Goal: Task Accomplishment & Management: Use online tool/utility

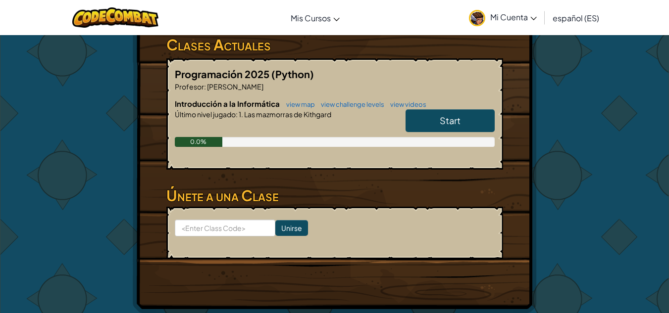
scroll to position [157, 0]
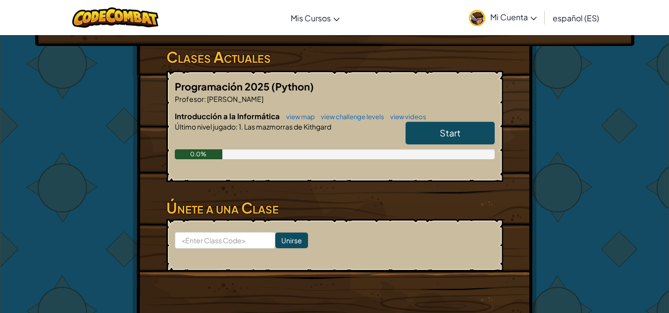
click at [442, 140] on link "Start" at bounding box center [449, 133] width 89 height 23
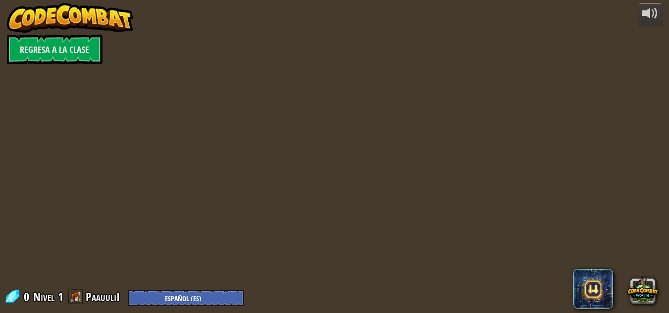
select select "es-ES"
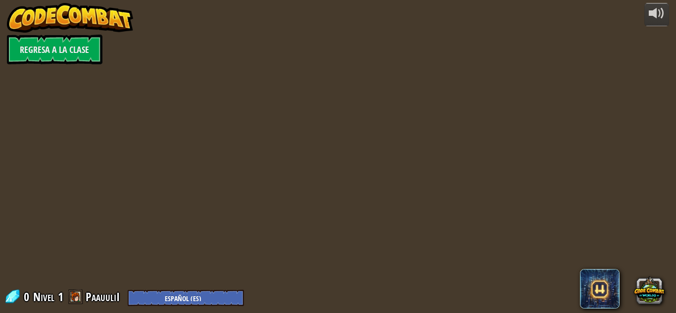
select select "es-ES"
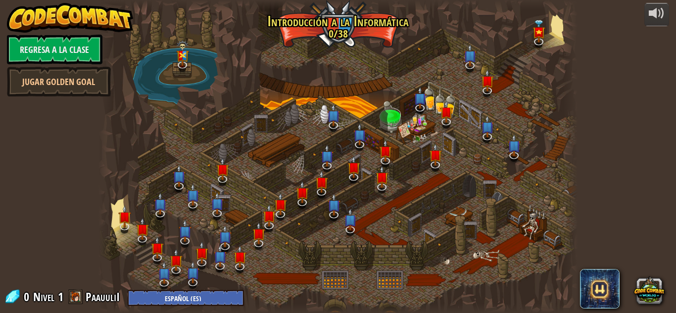
select select "es-ES"
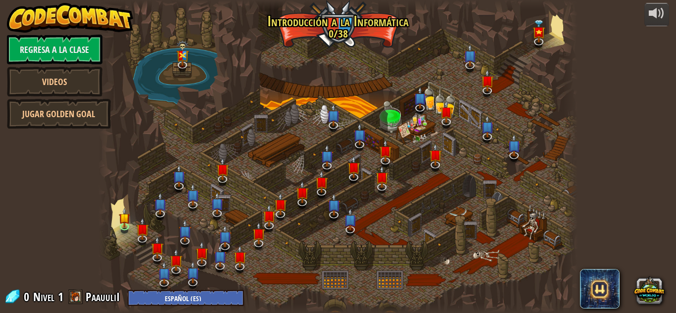
select select "es-ES"
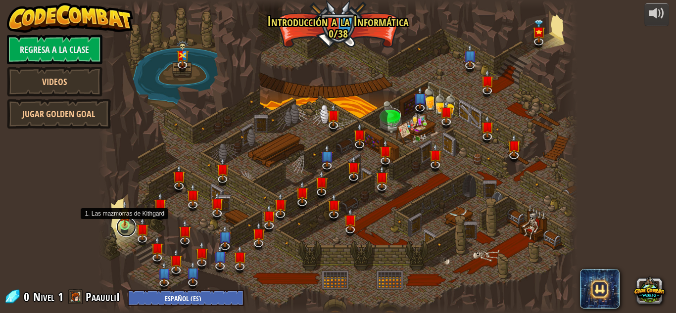
click at [123, 230] on link at bounding box center [126, 227] width 20 height 20
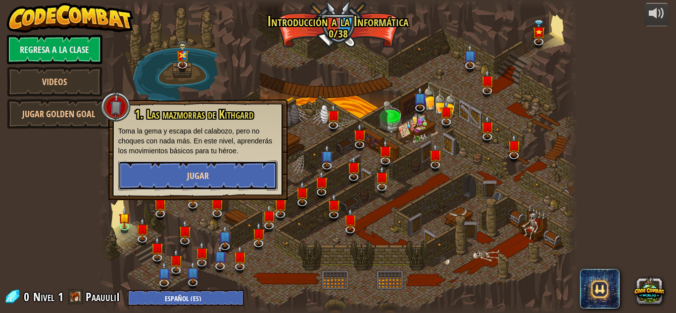
click at [182, 180] on button "Jugar" at bounding box center [197, 176] width 159 height 30
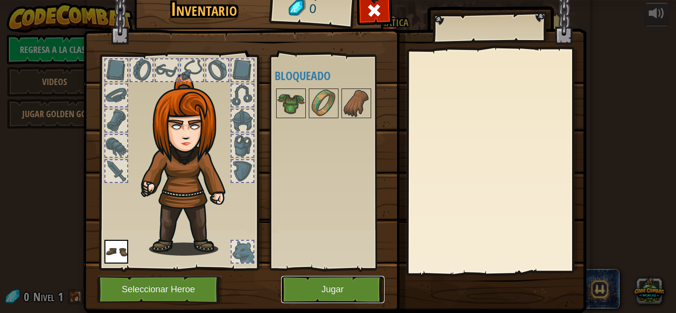
click at [315, 288] on button "Jugar" at bounding box center [332, 289] width 103 height 27
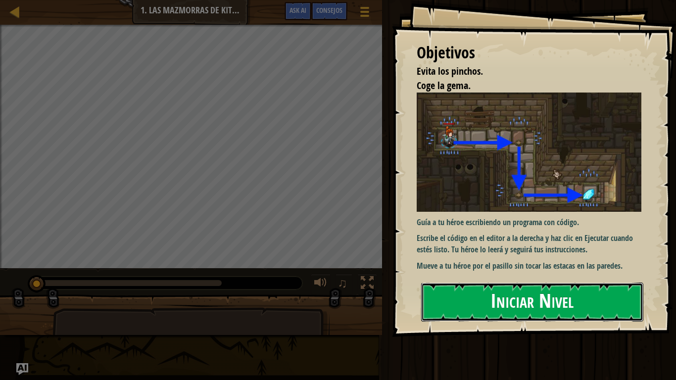
click at [478, 291] on button "Iniciar Nivel" at bounding box center [532, 302] width 222 height 39
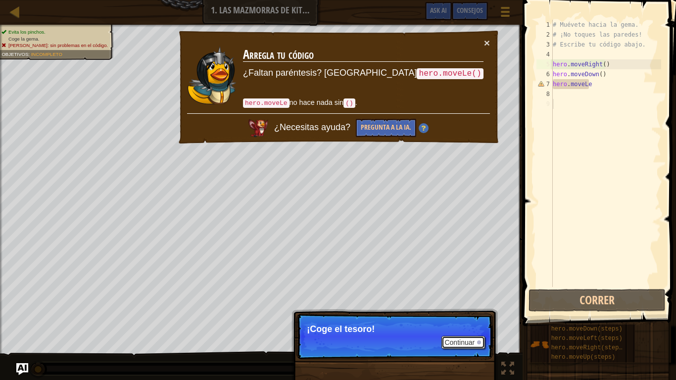
click at [455, 313] on button "Continuar" at bounding box center [463, 342] width 44 height 13
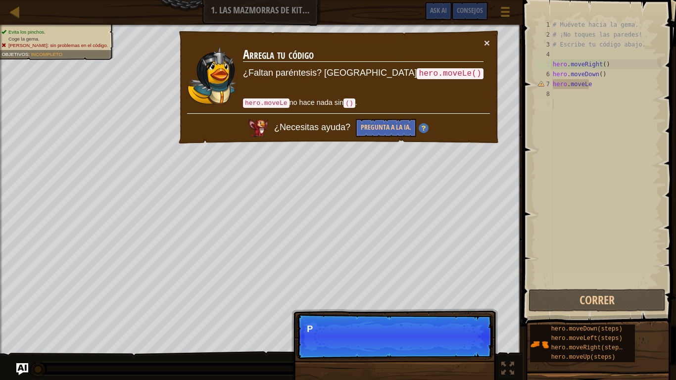
scroll to position [4, 0]
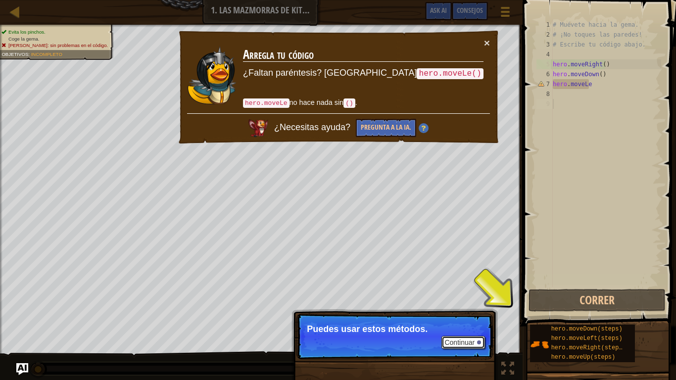
click at [469, 313] on button "Continuar" at bounding box center [463, 342] width 44 height 13
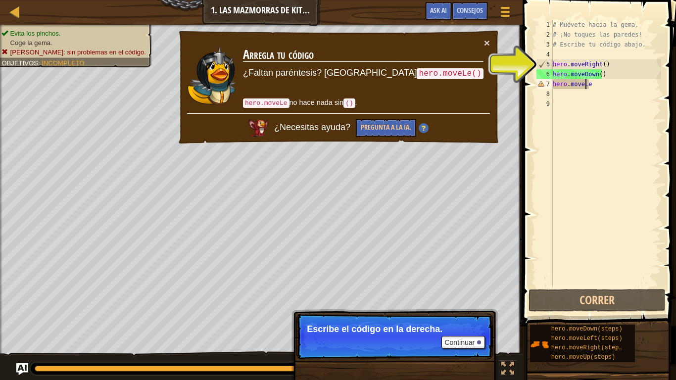
click at [585, 87] on div "# Muévete hacia la gema. # ¡No toques las paredes! # Escribe tu código abajo. h…" at bounding box center [606, 163] width 110 height 287
click at [596, 86] on div "# Muévete hacia la gema. # ¡No toques las paredes! # Escribe tu código abajo. h…" at bounding box center [606, 163] width 110 height 287
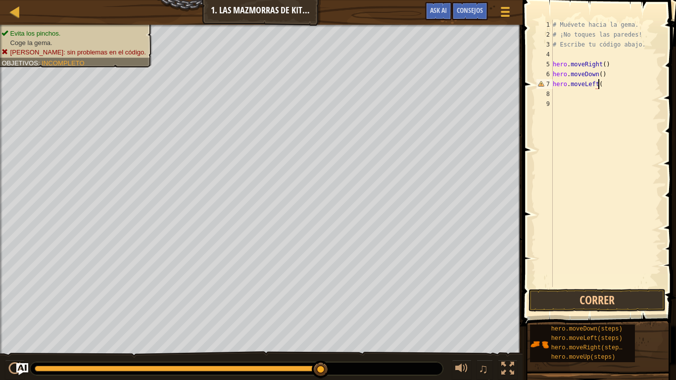
scroll to position [4, 3]
click at [578, 294] on button "Correr" at bounding box center [597, 300] width 137 height 23
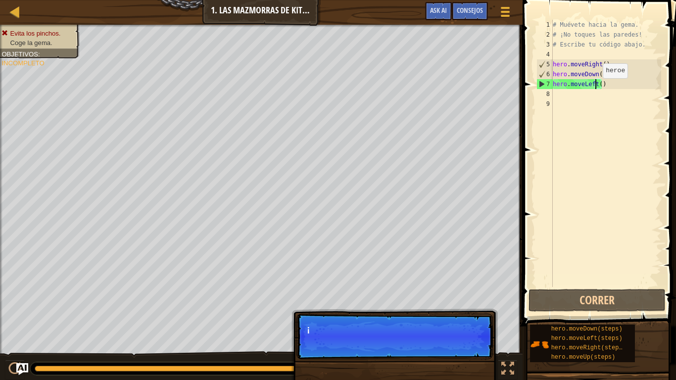
click at [594, 88] on div "# Muévete hacia la gema. # ¡No toques las paredes! # Escribe tu código abajo. h…" at bounding box center [606, 163] width 110 height 287
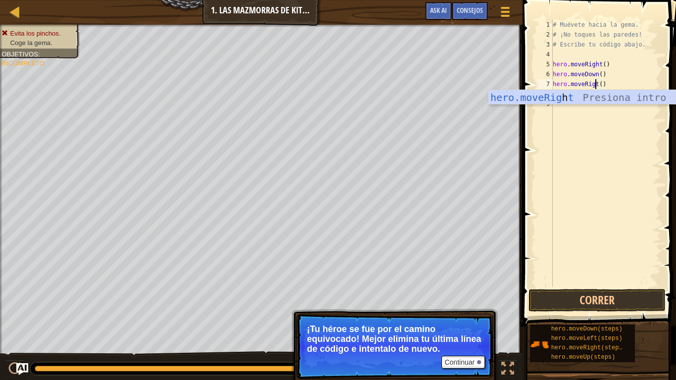
scroll to position [4, 4]
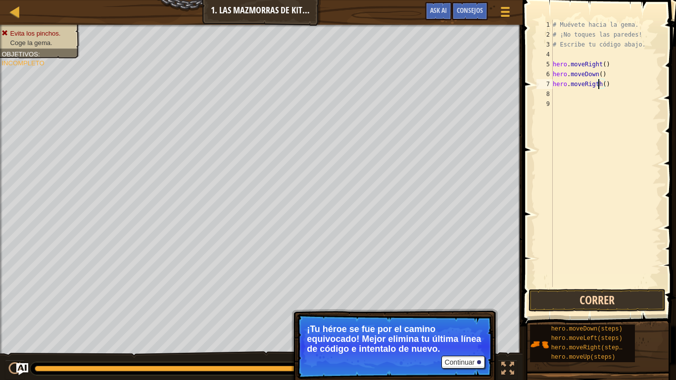
type textarea "hero.moveRigth()"
click at [557, 299] on button "Correr" at bounding box center [597, 300] width 137 height 23
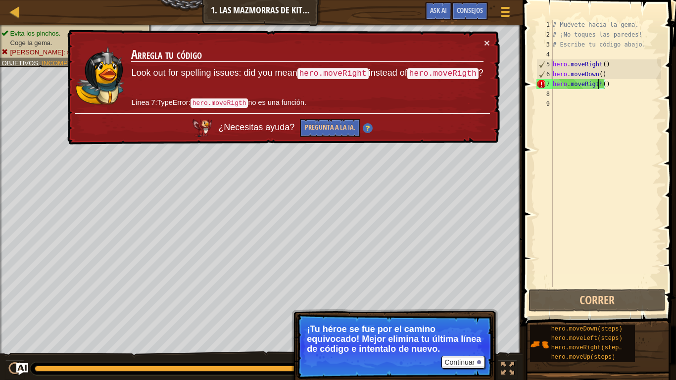
click at [451, 74] on code "hero.moveRigth" at bounding box center [442, 73] width 71 height 11
click at [617, 94] on div "# Muévete hacia la gema. # ¡No toques las paredes! # Escribe tu código abajo. h…" at bounding box center [606, 163] width 110 height 287
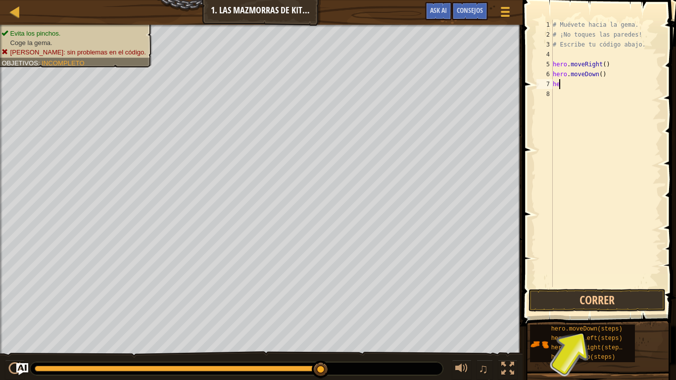
type textarea "h"
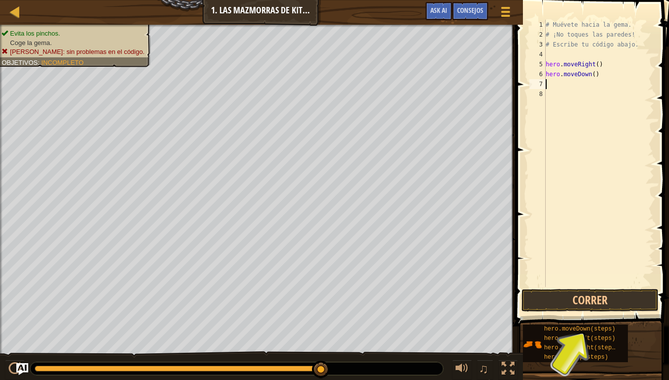
type textarea "h"
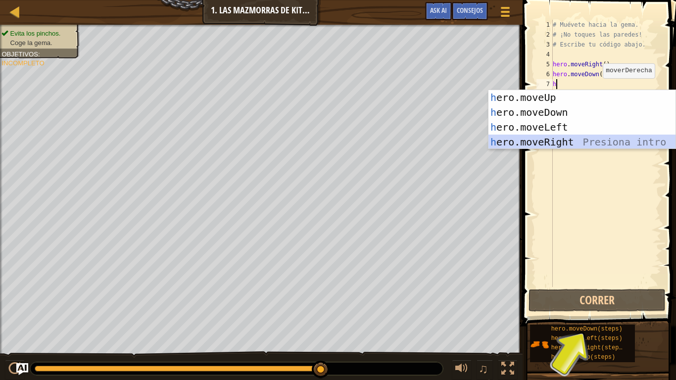
click at [543, 142] on div "h ero.moveUp Presiona intro h ero.moveDown Presiona intro h ero.moveLeft Presio…" at bounding box center [581, 134] width 187 height 89
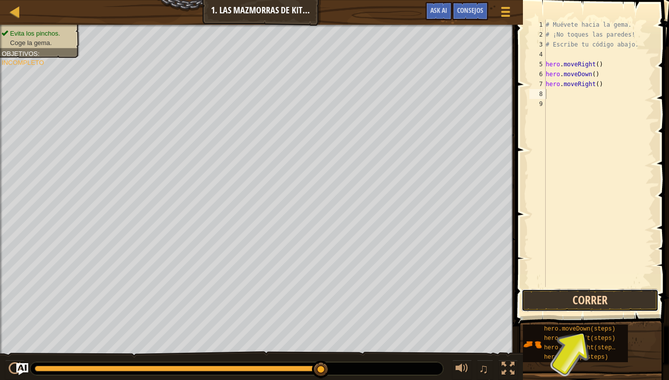
click at [556, 301] on button "Correr" at bounding box center [589, 300] width 137 height 23
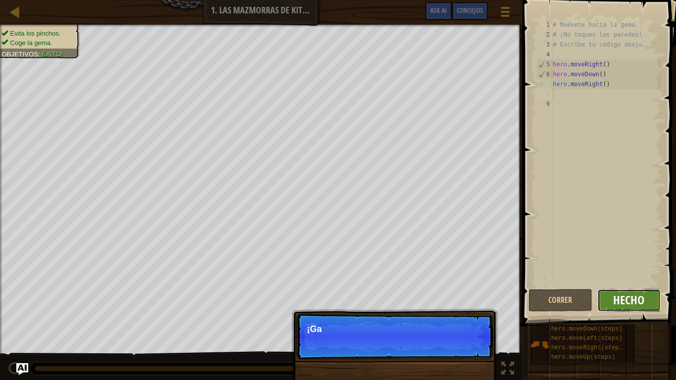
click at [614, 298] on button "Hecho" at bounding box center [629, 300] width 64 height 23
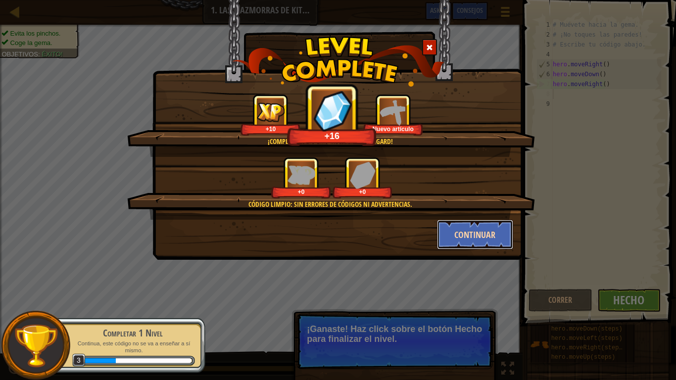
click at [473, 240] on button "Continuar" at bounding box center [475, 235] width 77 height 30
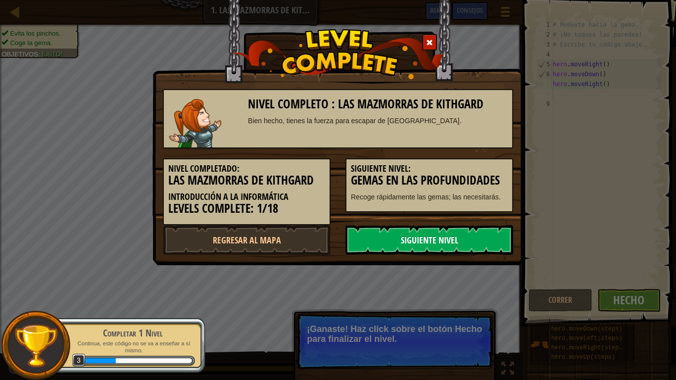
click at [466, 241] on link "Siguiente nivel" at bounding box center [429, 240] width 168 height 30
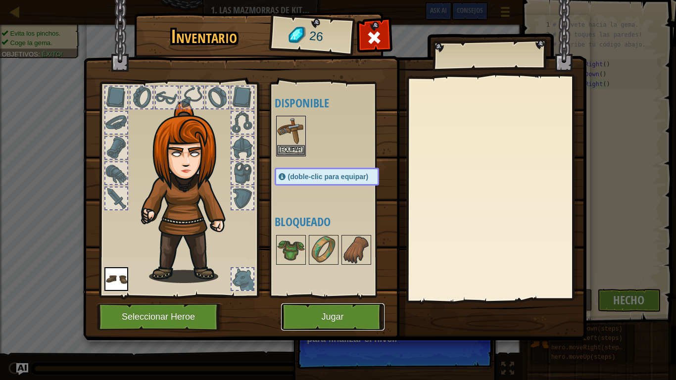
click at [340, 313] on button "Jugar" at bounding box center [332, 316] width 103 height 27
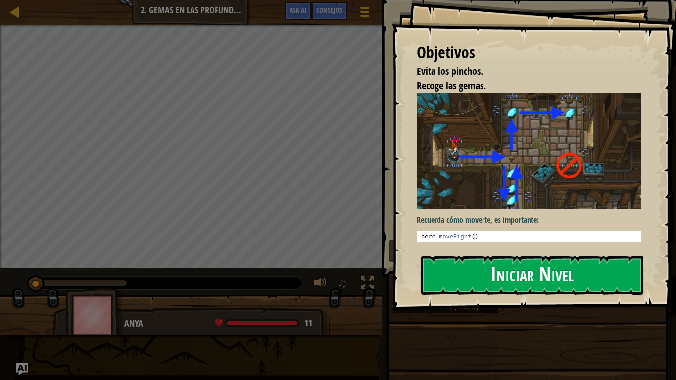
click at [473, 276] on button "Iniciar Nivel" at bounding box center [532, 275] width 222 height 39
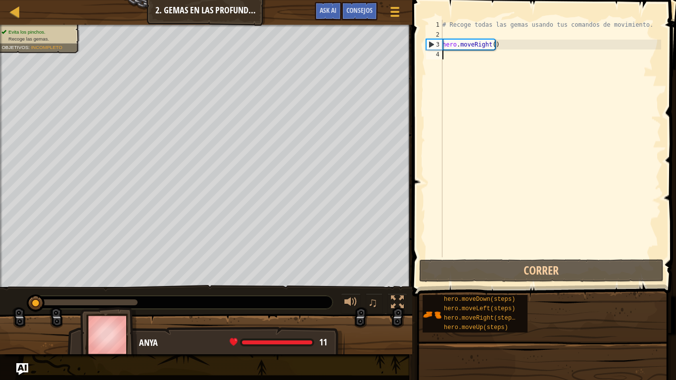
scroll to position [4, 0]
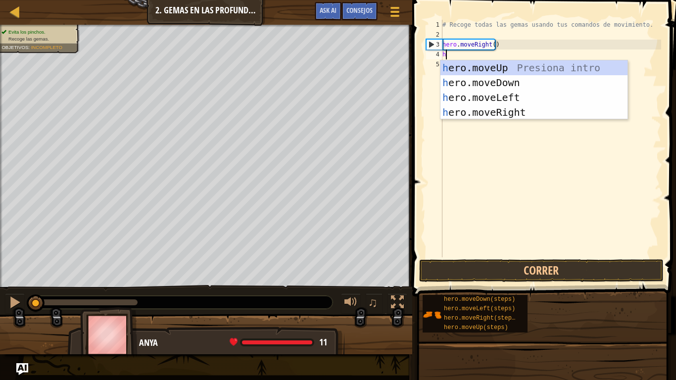
type textarea "he"
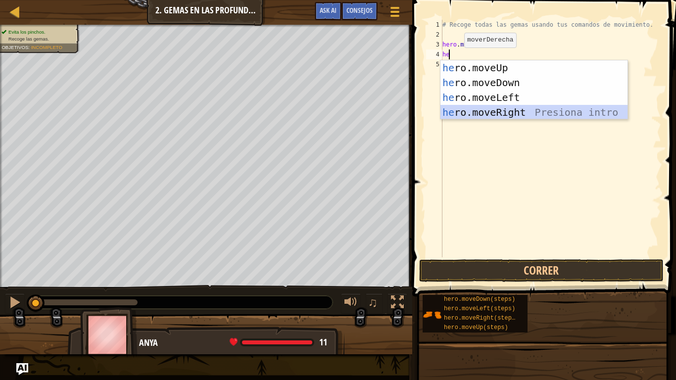
click at [472, 113] on div "he ro.moveUp Presiona intro he ro.moveDown Presiona intro he ro.moveLeft Presio…" at bounding box center [533, 104] width 187 height 89
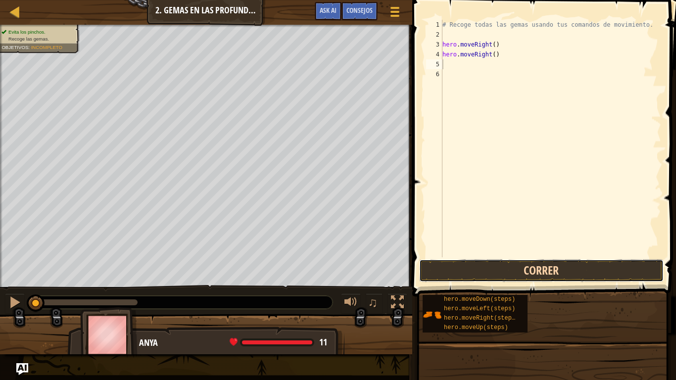
click at [484, 273] on button "Correr" at bounding box center [541, 270] width 244 height 23
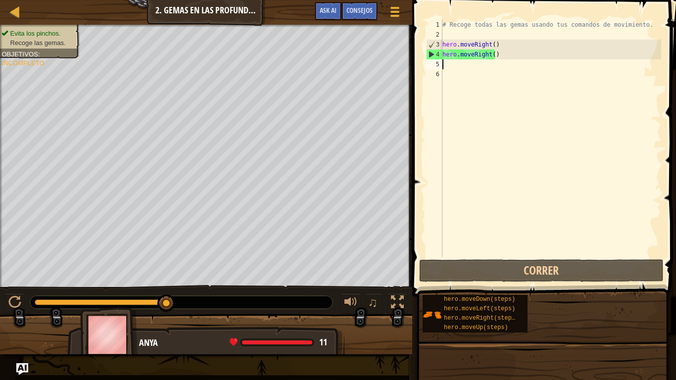
click at [500, 54] on div "# Recoge todas las gemas usando tus comandos de movimiento. hero . moveRight ( …" at bounding box center [550, 148] width 221 height 257
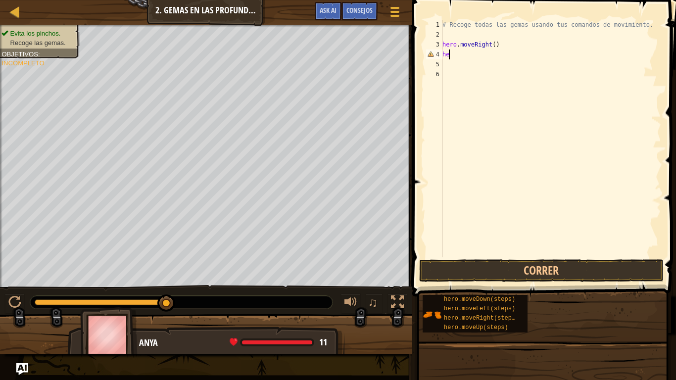
type textarea "h"
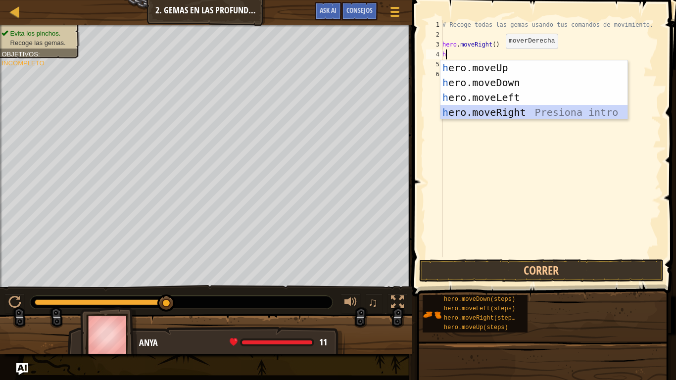
click at [483, 108] on div "h ero.moveUp Presiona intro h ero.moveDown Presiona intro h ero.moveLeft Presio…" at bounding box center [533, 104] width 187 height 89
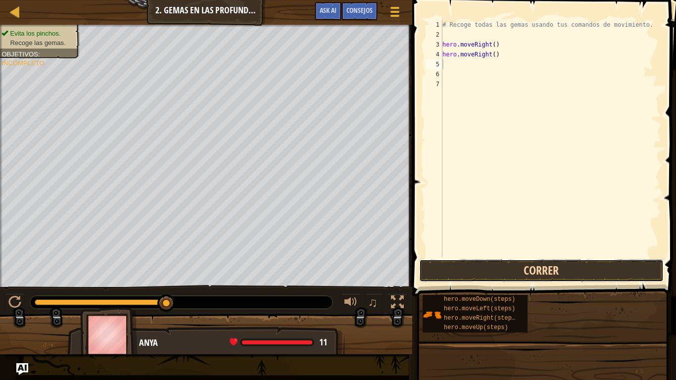
click at [468, 266] on button "Correr" at bounding box center [541, 270] width 244 height 23
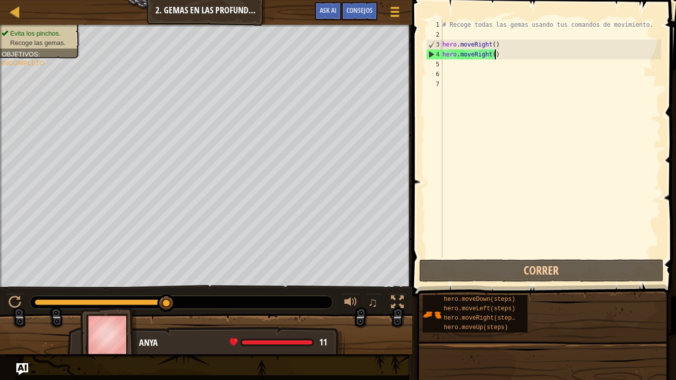
click at [511, 57] on div "# Recoge todas las gemas usando tus comandos de movimiento. hero . moveRight ( …" at bounding box center [550, 148] width 221 height 257
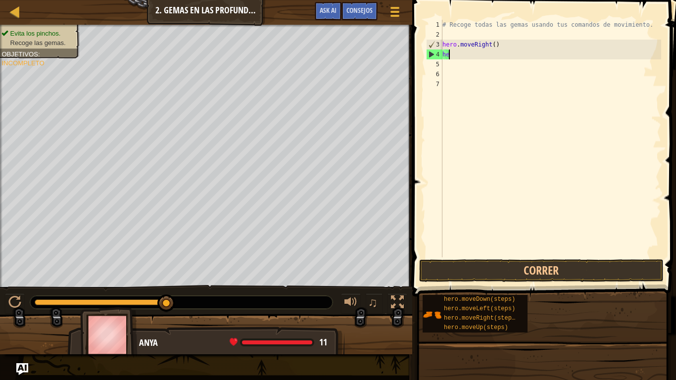
type textarea "h"
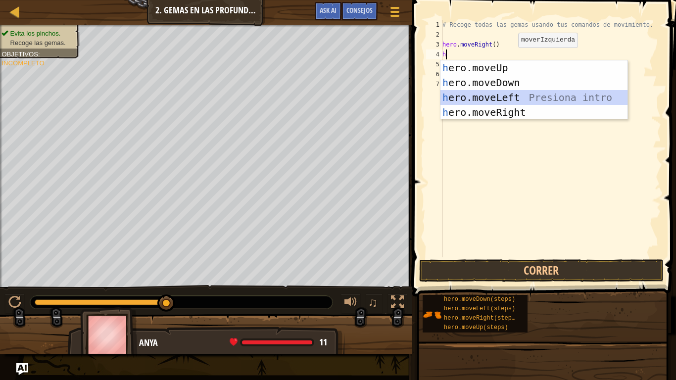
click at [473, 93] on div "h ero.moveUp Presiona intro h ero.moveDown Presiona intro h ero.moveLeft Presio…" at bounding box center [533, 104] width 187 height 89
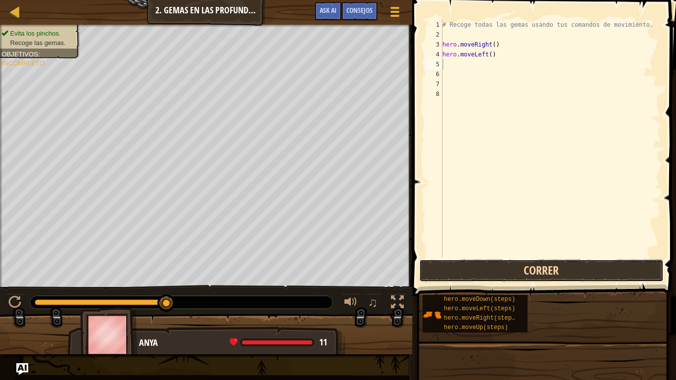
click at [478, 262] on button "Correr" at bounding box center [541, 270] width 244 height 23
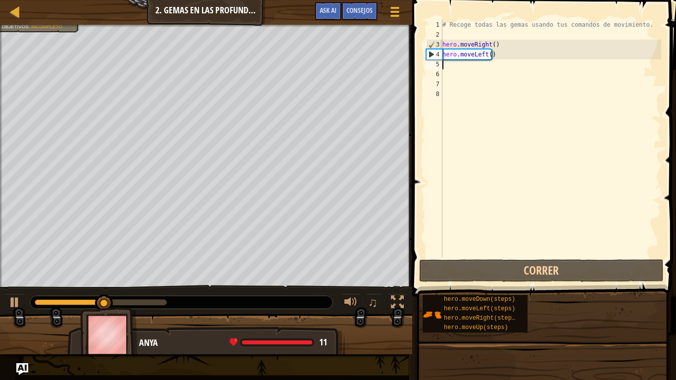
click at [507, 62] on div "# Recoge todas las gemas usando tus comandos de movimiento. hero . moveRight ( …" at bounding box center [550, 148] width 221 height 257
click at [494, 55] on div "# Recoge todas las gemas usando tus comandos de movimiento. hero . moveRight ( …" at bounding box center [550, 148] width 221 height 257
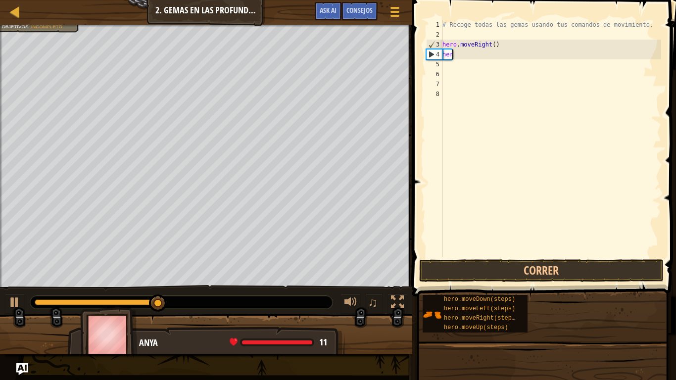
type textarea "h"
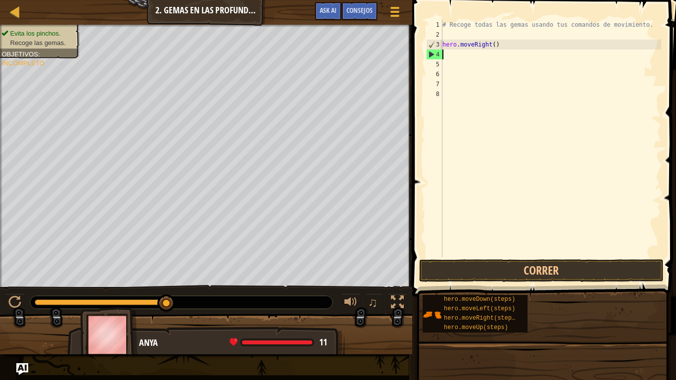
type textarea "h"
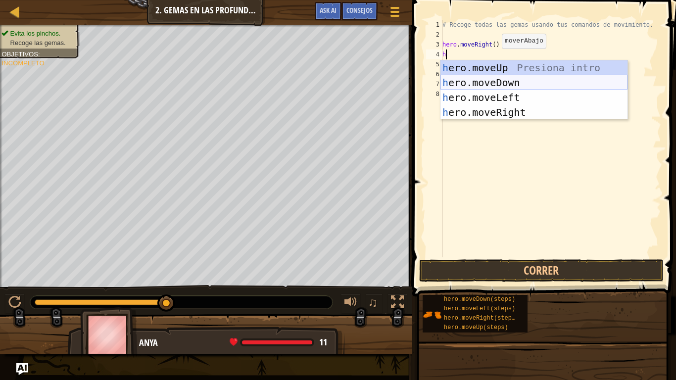
click at [492, 87] on div "h ero.moveUp Presiona intro h ero.moveDown Presiona intro h ero.moveLeft Presio…" at bounding box center [533, 104] width 187 height 89
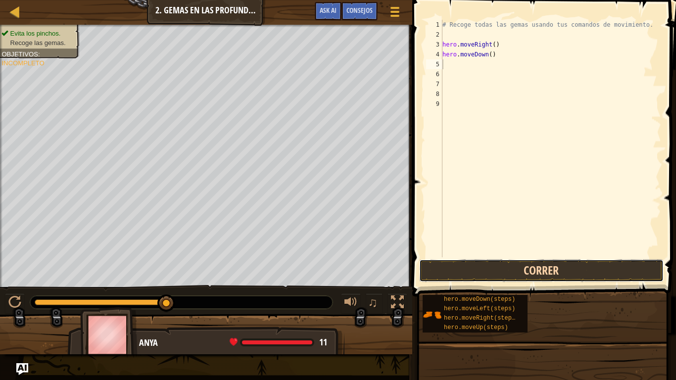
click at [498, 268] on button "Correr" at bounding box center [541, 270] width 244 height 23
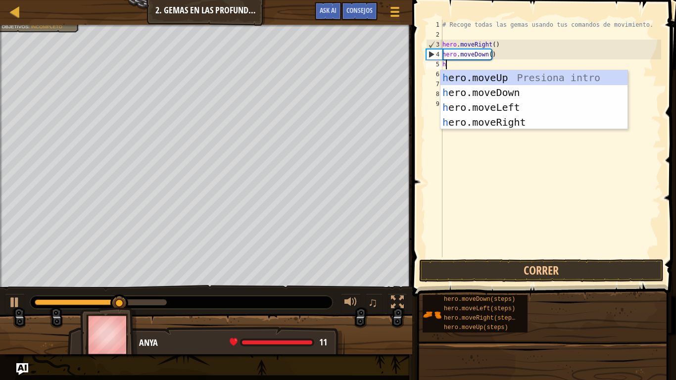
type textarea "he"
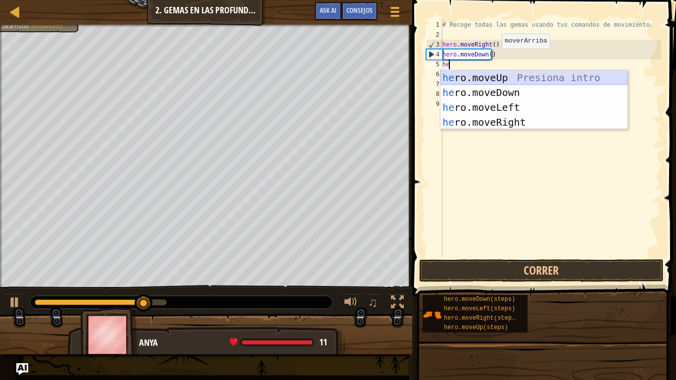
click at [478, 84] on div "he ro.moveUp Presiona intro he ro.moveDown Presiona intro he ro.moveLeft Presio…" at bounding box center [533, 114] width 187 height 89
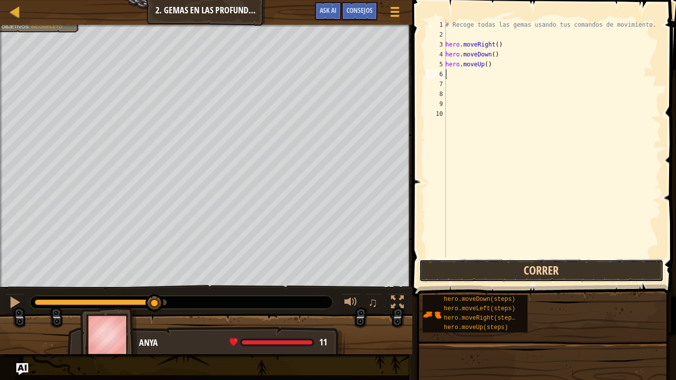
click at [467, 272] on button "Correr" at bounding box center [541, 270] width 244 height 23
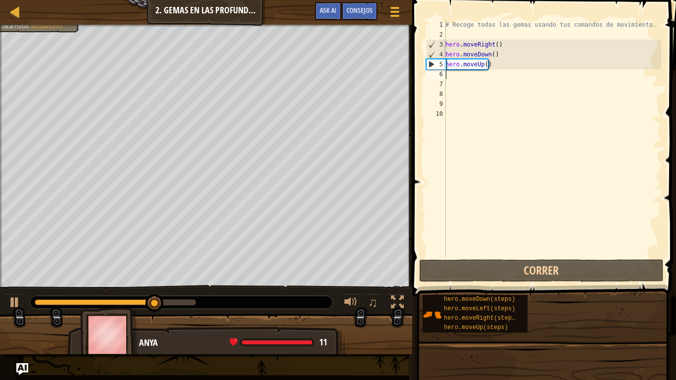
click at [453, 77] on div "# Recoge todas las gemas usando tus comandos de movimiento. hero . moveRight ( …" at bounding box center [552, 148] width 218 height 257
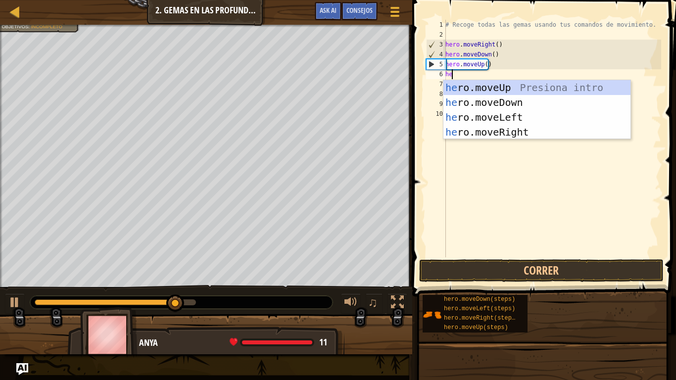
type textarea "her"
click at [481, 91] on div "her o.moveUp Presiona intro her o.moveDown Presiona intro her o.moveLeft Presio…" at bounding box center [536, 124] width 187 height 89
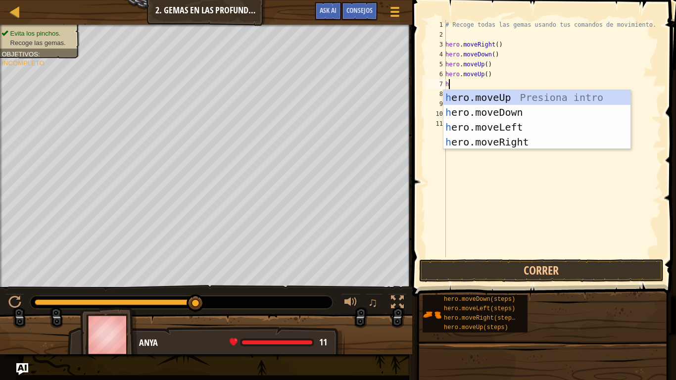
type textarea "he"
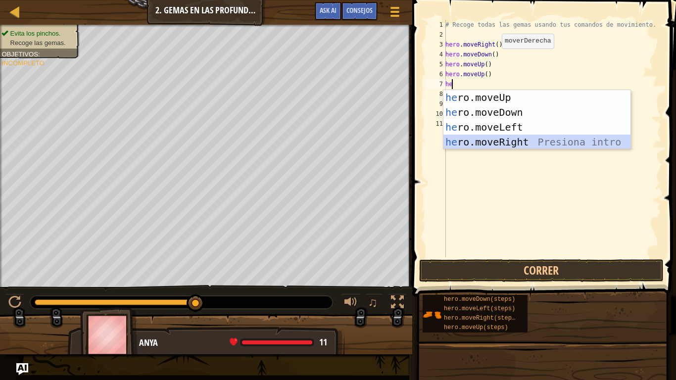
click at [484, 141] on div "he ro.moveUp Presiona intro he ro.moveDown Presiona intro he ro.moveLeft Presio…" at bounding box center [536, 134] width 187 height 89
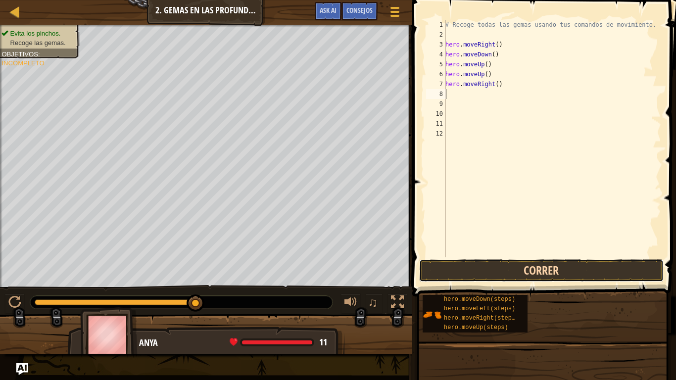
click at [477, 273] on button "Correr" at bounding box center [541, 270] width 244 height 23
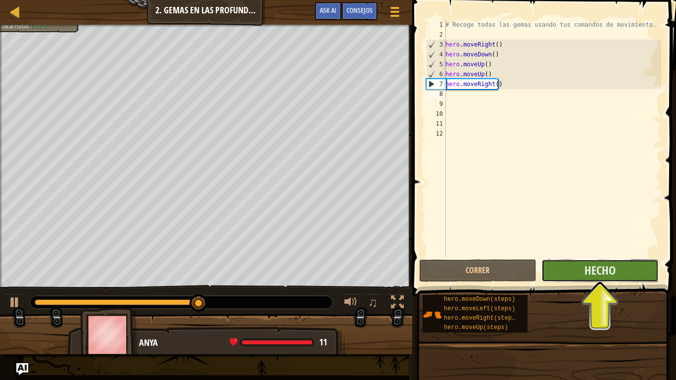
click at [578, 275] on button "Hecho" at bounding box center [599, 270] width 117 height 23
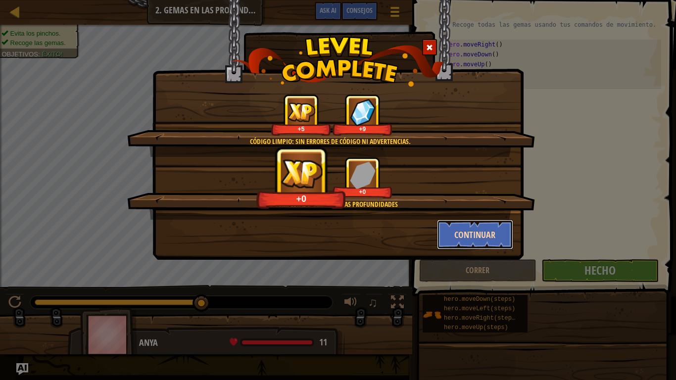
click at [480, 236] on button "Continuar" at bounding box center [475, 235] width 77 height 30
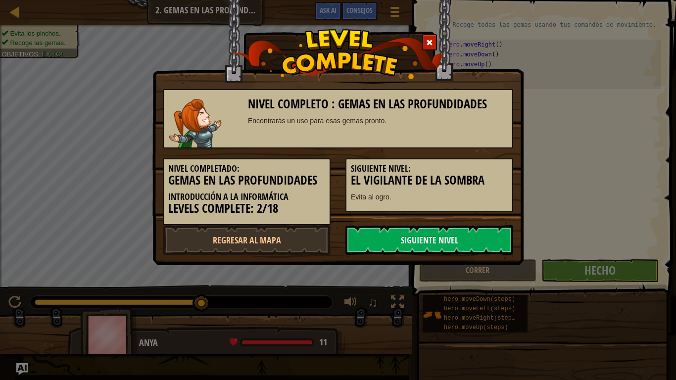
click at [288, 144] on div "Nivel completo : Gemas en las profundidades Encontrarás un uso para esas gemas …" at bounding box center [338, 118] width 350 height 59
click at [405, 246] on link "Siguiente nivel" at bounding box center [429, 240] width 168 height 30
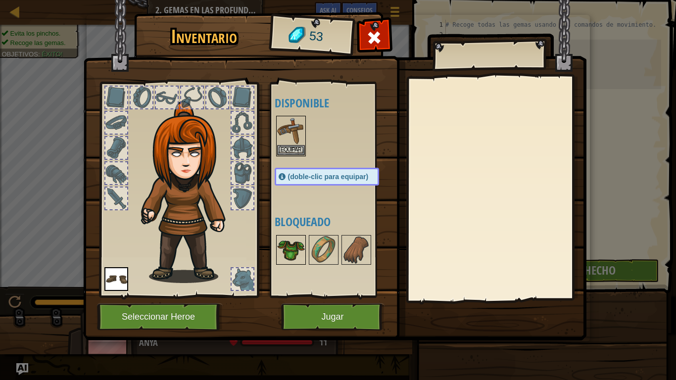
click at [286, 260] on img at bounding box center [291, 250] width 28 height 28
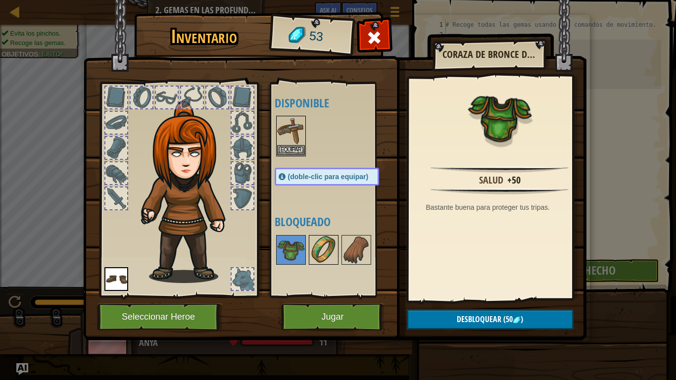
click at [320, 261] on img at bounding box center [324, 250] width 28 height 28
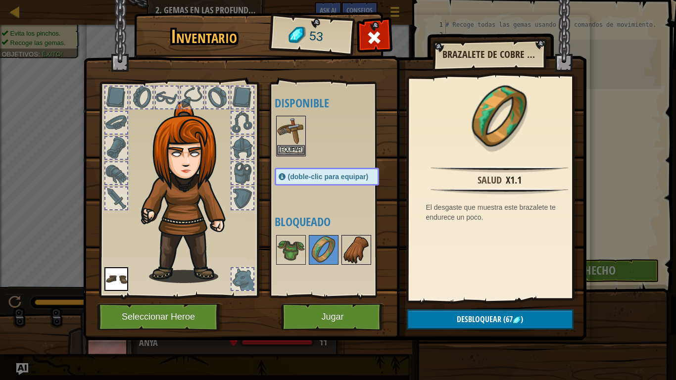
click at [346, 260] on img at bounding box center [356, 250] width 28 height 28
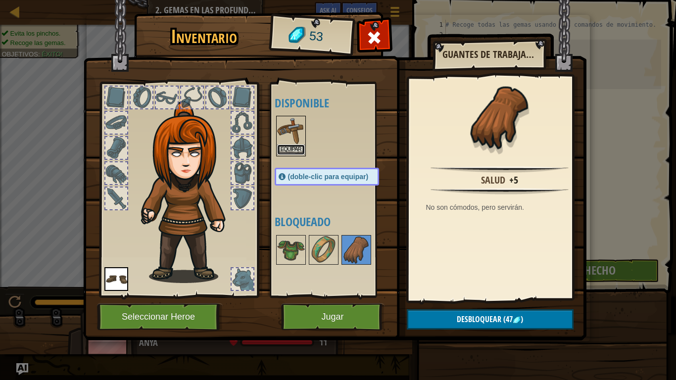
click at [290, 149] on button "Equipar" at bounding box center [291, 149] width 28 height 10
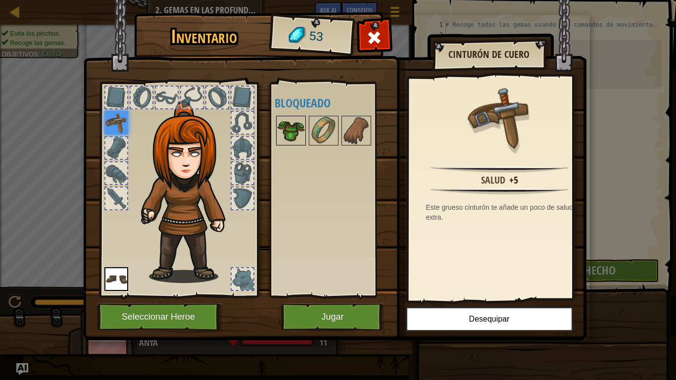
click at [286, 134] on img at bounding box center [291, 131] width 28 height 28
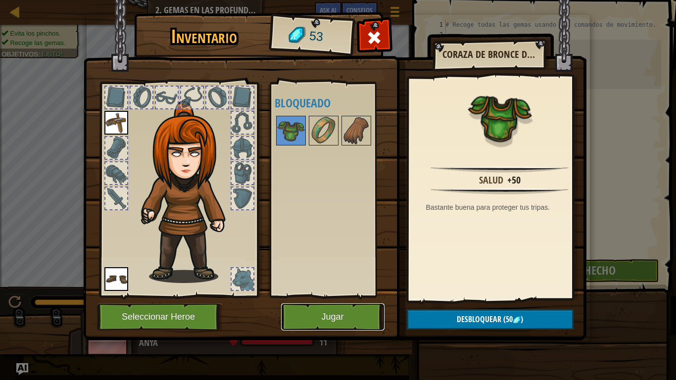
click at [335, 313] on button "Jugar" at bounding box center [332, 316] width 103 height 27
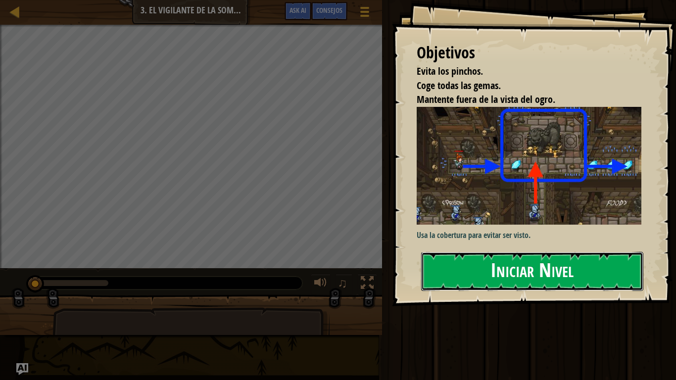
click at [454, 276] on button "Iniciar Nivel" at bounding box center [532, 271] width 222 height 39
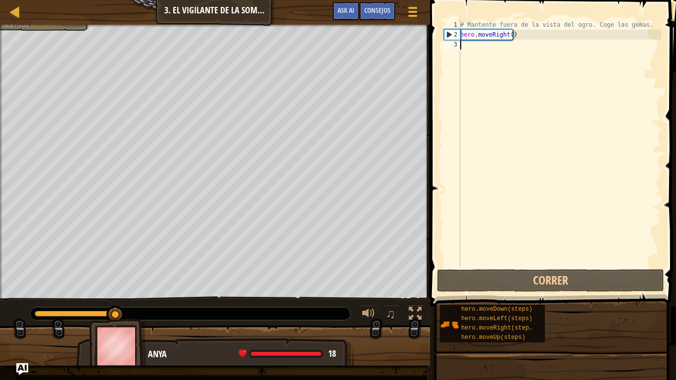
type textarea "h"
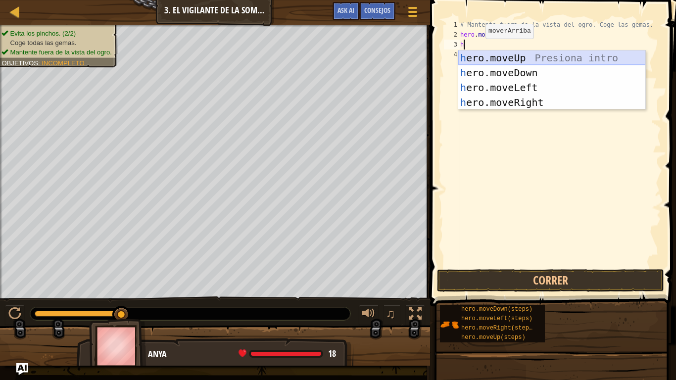
click at [496, 58] on div "h ero.moveUp Presiona intro h ero.moveDown Presiona intro h ero.moveLeft Presio…" at bounding box center [551, 94] width 187 height 89
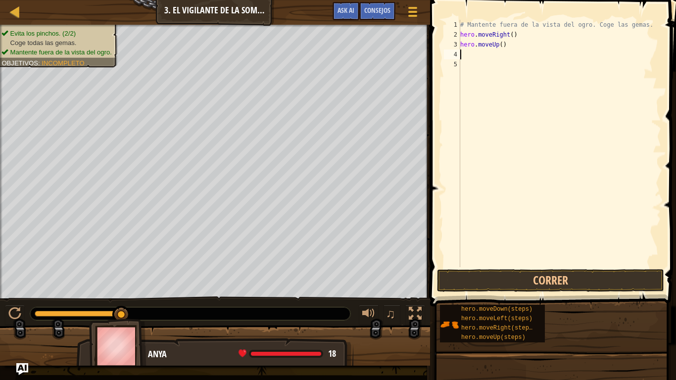
type textarea "h"
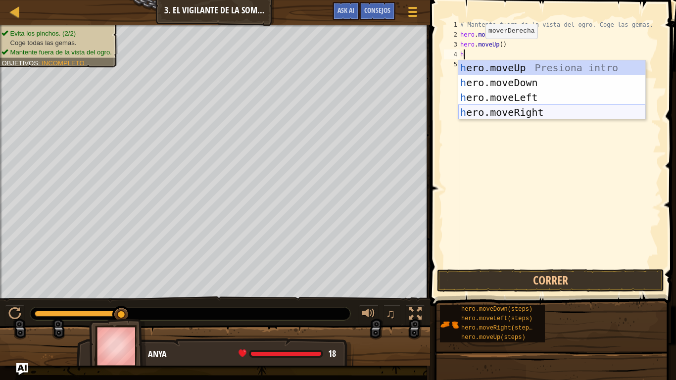
click at [487, 111] on div "h ero.moveUp Presiona intro h ero.moveDown Presiona intro h ero.moveLeft Presio…" at bounding box center [551, 104] width 187 height 89
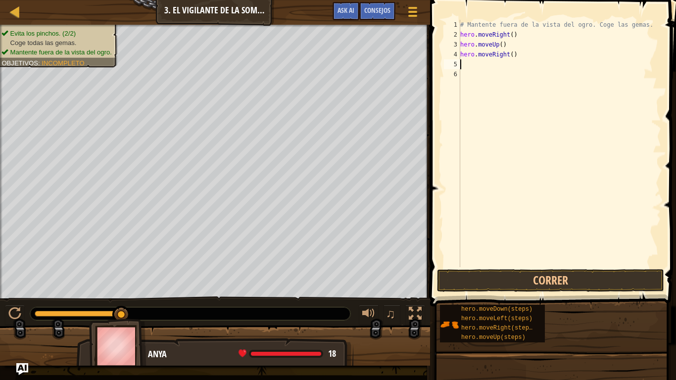
type textarea "h"
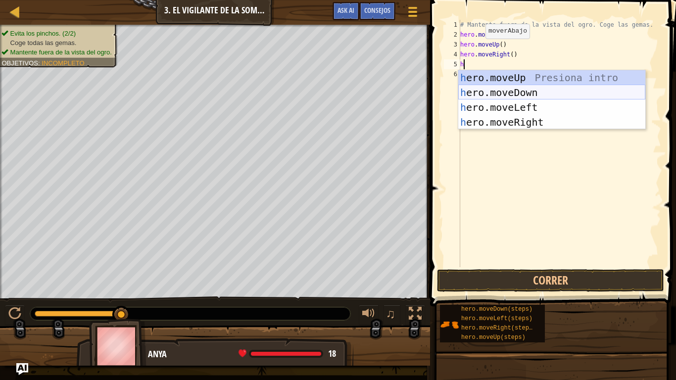
click at [489, 92] on div "h ero.moveUp Presiona intro h ero.moveDown Presiona intro h ero.moveLeft Presio…" at bounding box center [551, 114] width 187 height 89
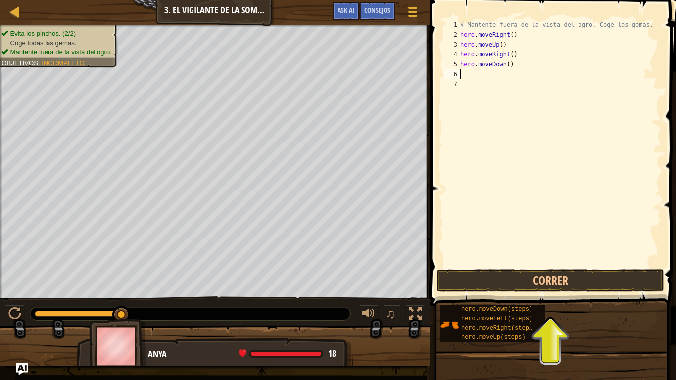
type textarea "h"
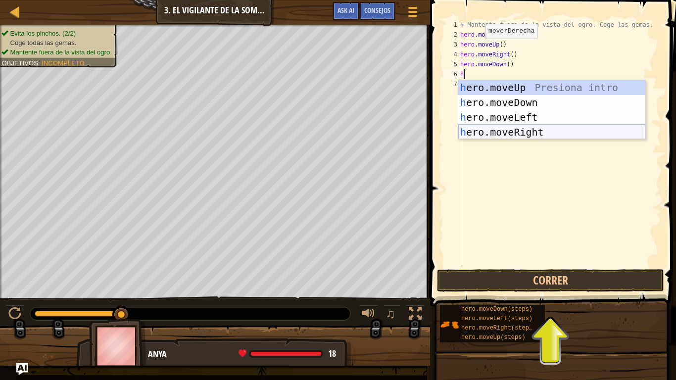
click at [496, 132] on div "h ero.moveUp Presiona intro h ero.moveDown Presiona intro h ero.moveLeft Presio…" at bounding box center [551, 124] width 187 height 89
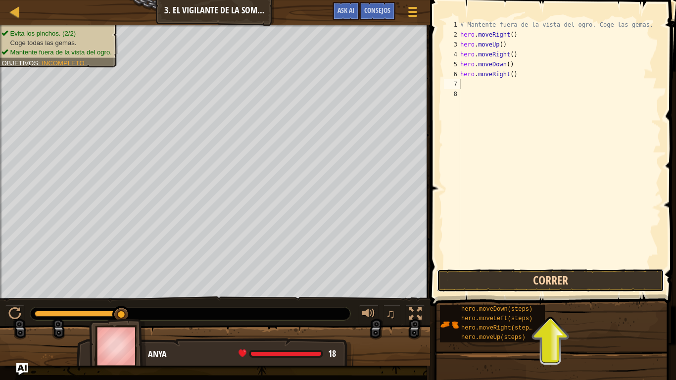
click at [497, 288] on button "Correr" at bounding box center [550, 280] width 227 height 23
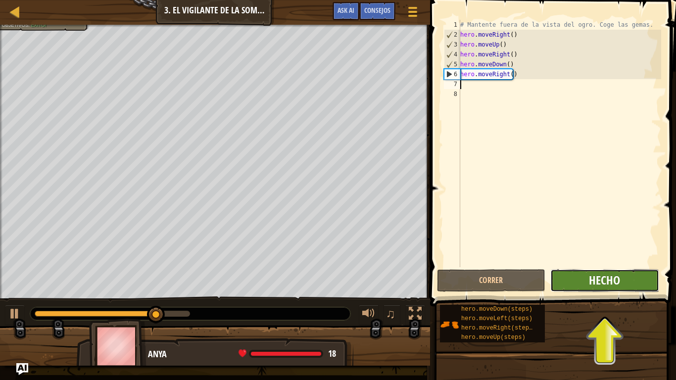
click at [592, 278] on span "Hecho" at bounding box center [604, 280] width 31 height 16
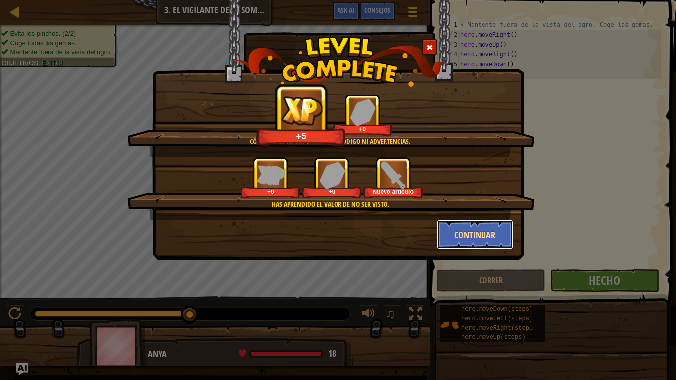
click at [494, 241] on button "Continuar" at bounding box center [475, 235] width 77 height 30
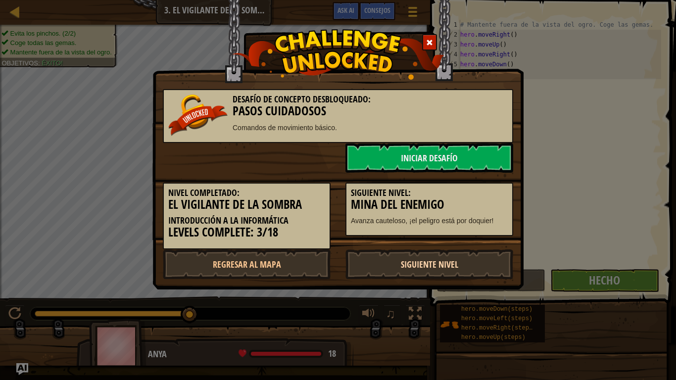
click at [407, 270] on link "Siguiente nivel" at bounding box center [429, 264] width 168 height 30
click at [375, 162] on link "Iniciar Desafío" at bounding box center [429, 158] width 168 height 30
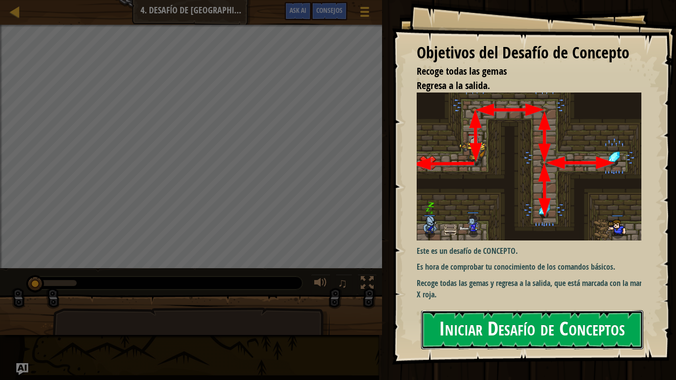
click at [475, 313] on button "Iniciar Desafío de Conceptos" at bounding box center [532, 329] width 222 height 39
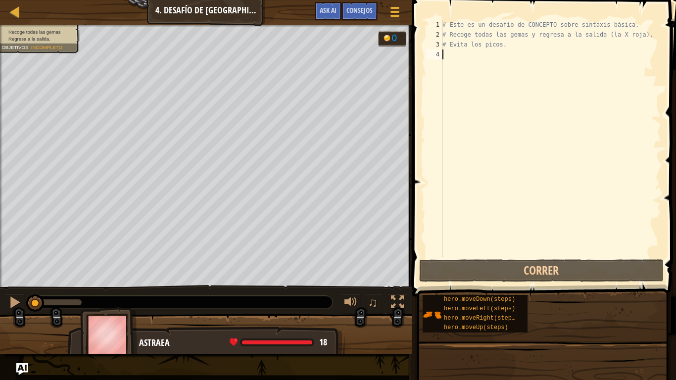
scroll to position [4, 0]
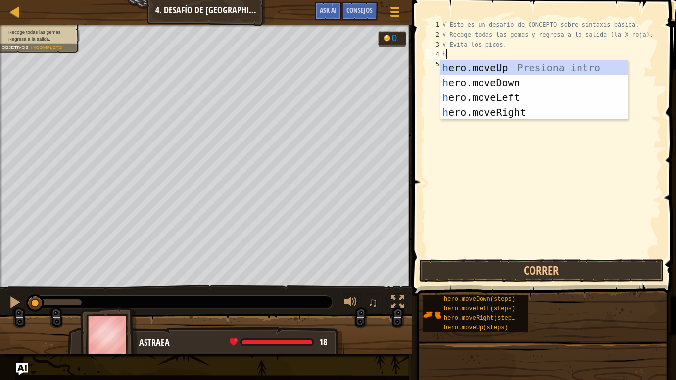
type textarea "he"
click at [482, 72] on div "he ro.moveUp Presiona intro he ro.moveDown Presiona intro he ro.moveLeft Presio…" at bounding box center [533, 104] width 187 height 89
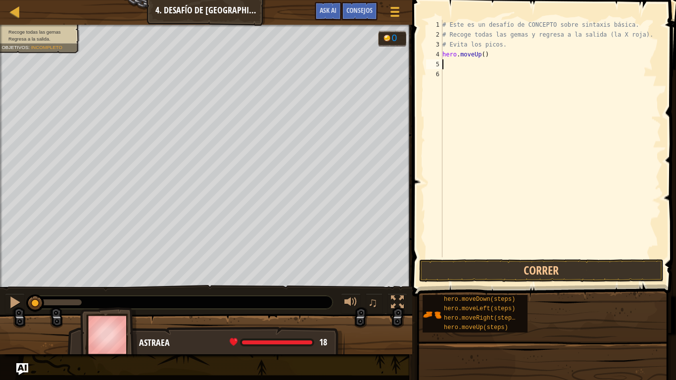
type textarea "h"
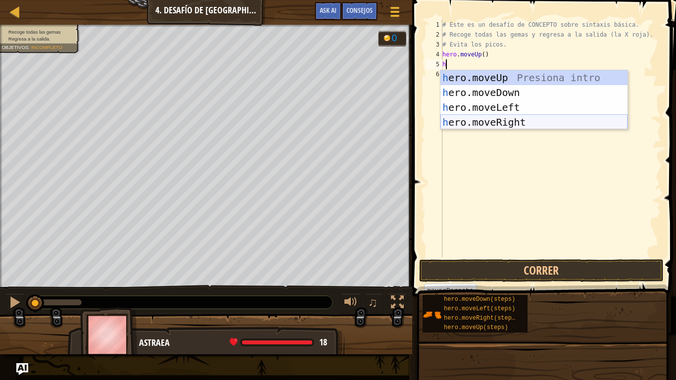
click at [494, 126] on div "h ero.moveUp Presiona intro h ero.moveDown Presiona intro h ero.moveLeft Presio…" at bounding box center [533, 114] width 187 height 89
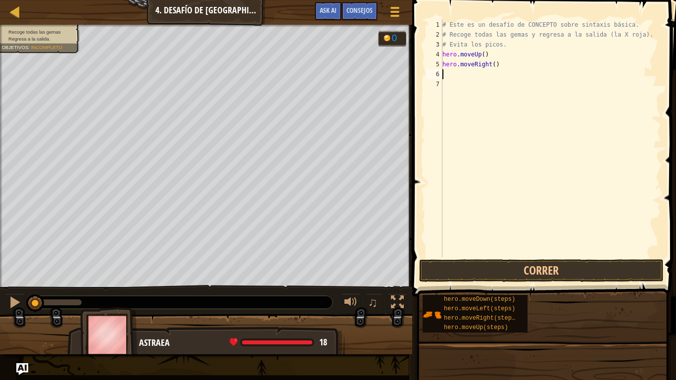
type textarea "h"
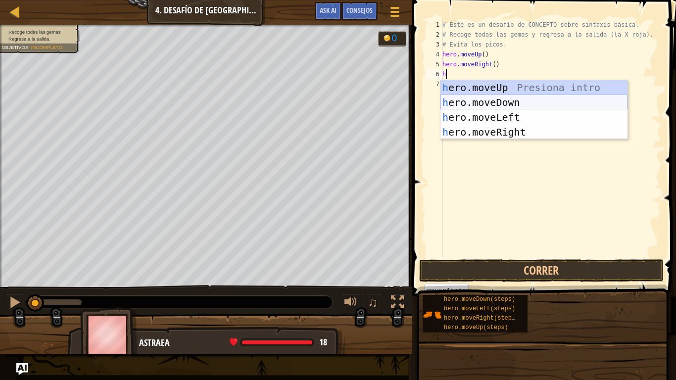
click at [473, 103] on div "h ero.moveUp Presiona intro h ero.moveDown Presiona intro h ero.moveLeft Presio…" at bounding box center [533, 124] width 187 height 89
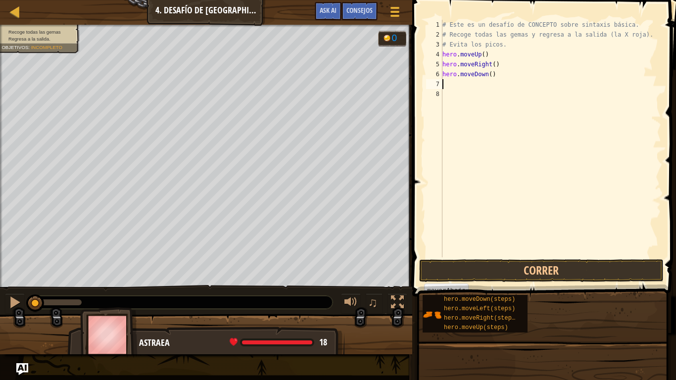
type textarea "h"
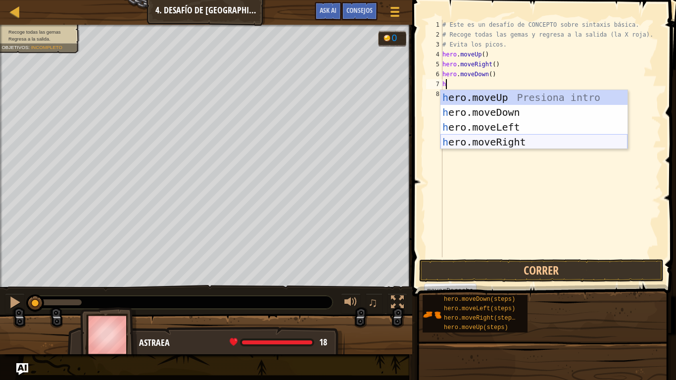
click at [485, 139] on div "h ero.moveUp Presiona intro h ero.moveDown Presiona intro h ero.moveLeft Presio…" at bounding box center [533, 134] width 187 height 89
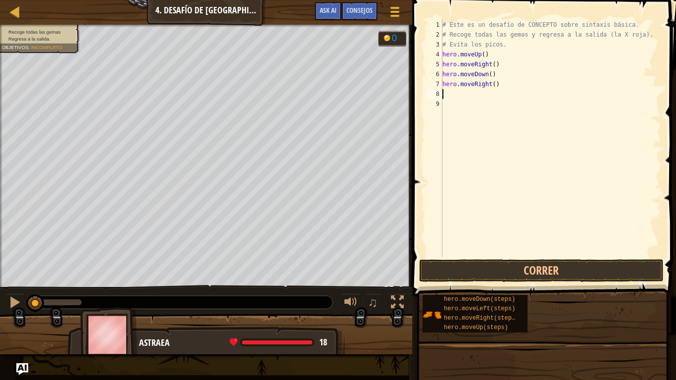
type textarea "h"
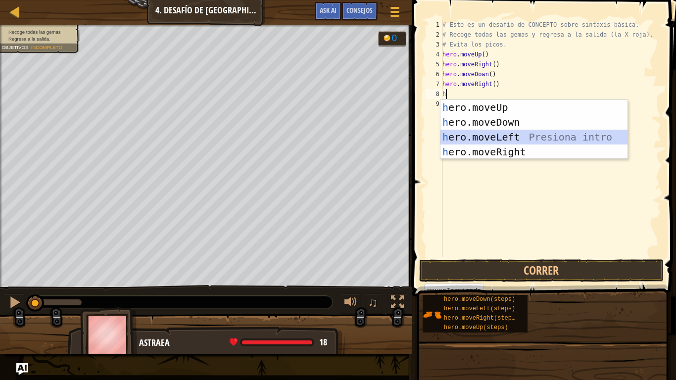
click at [491, 137] on div "h ero.moveUp Presiona intro h ero.moveDown Presiona intro h ero.moveLeft Presio…" at bounding box center [533, 144] width 187 height 89
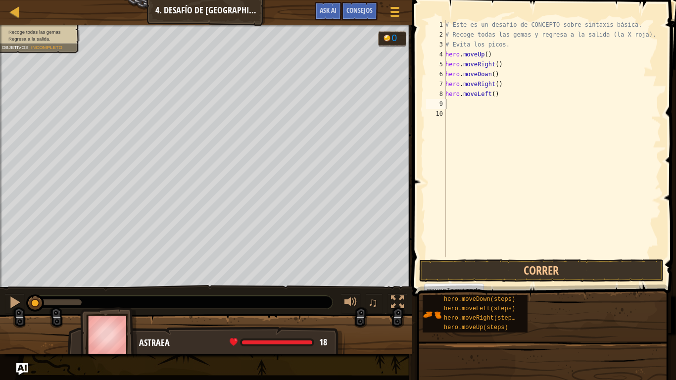
type textarea "h"
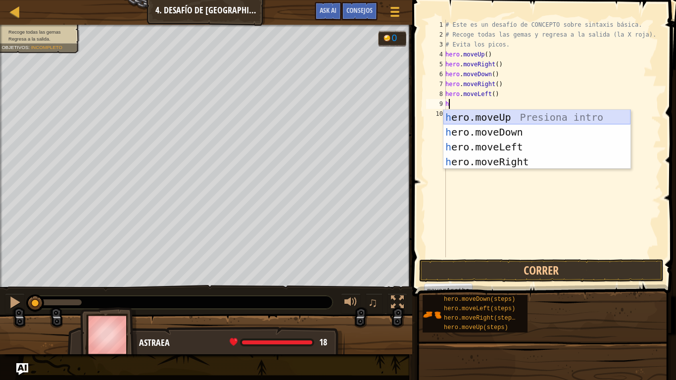
click at [471, 118] on div "h ero.moveUp Presiona intro h ero.moveDown Presiona intro h ero.moveLeft Presio…" at bounding box center [536, 154] width 187 height 89
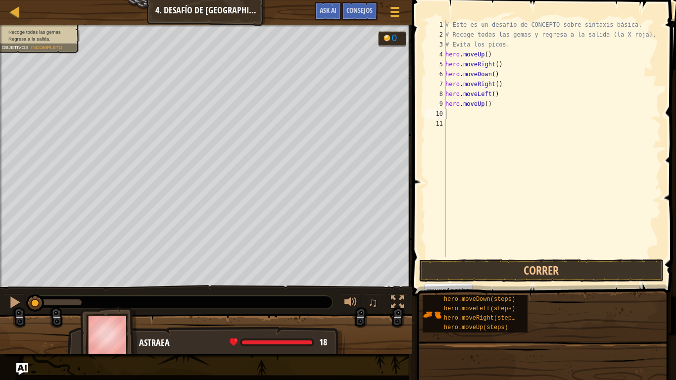
type textarea "h"
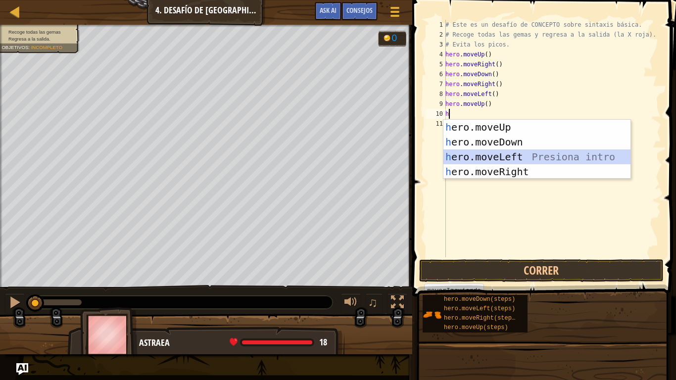
click at [478, 159] on div "h ero.moveUp Presiona intro h ero.moveDown Presiona intro h ero.moveLeft Presio…" at bounding box center [536, 164] width 187 height 89
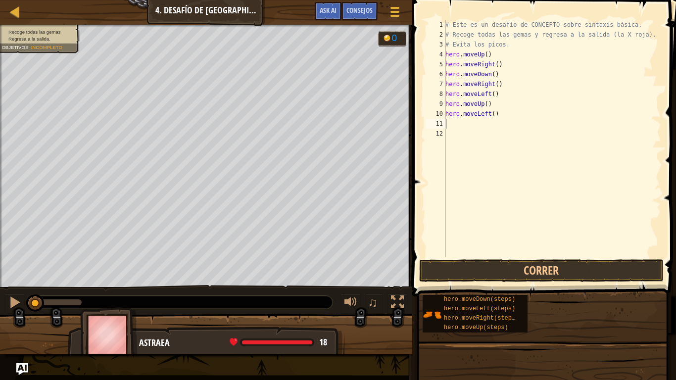
type textarea "h"
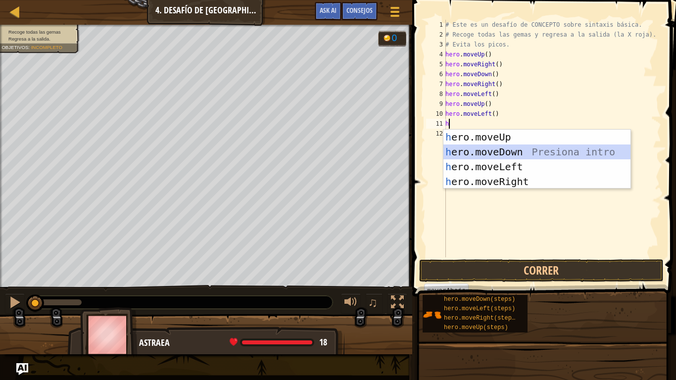
click at [467, 155] on div "h ero.moveUp Presiona intro h ero.moveDown Presiona intro h ero.moveLeft Presio…" at bounding box center [536, 174] width 187 height 89
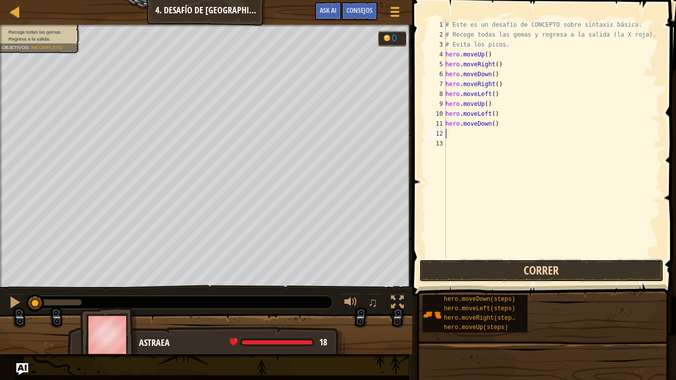
click at [496, 271] on button "Correr" at bounding box center [541, 270] width 244 height 23
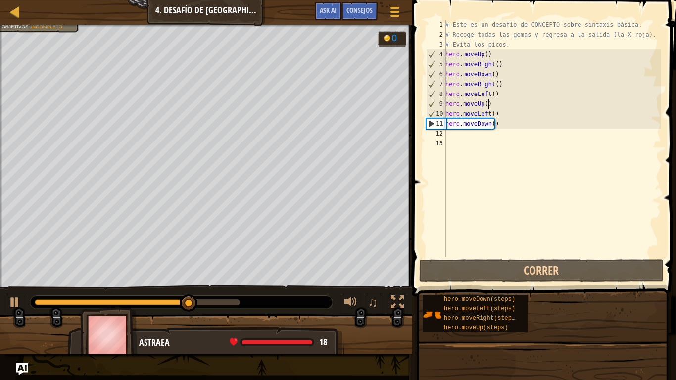
click at [489, 105] on div "# Este es un desafío de CONCEPTO sobre sintaxis básica. # Recoge todas las gema…" at bounding box center [552, 148] width 218 height 257
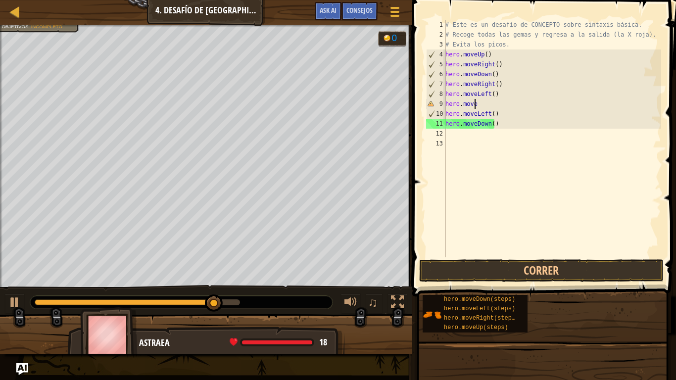
type textarea "hero.moveD"
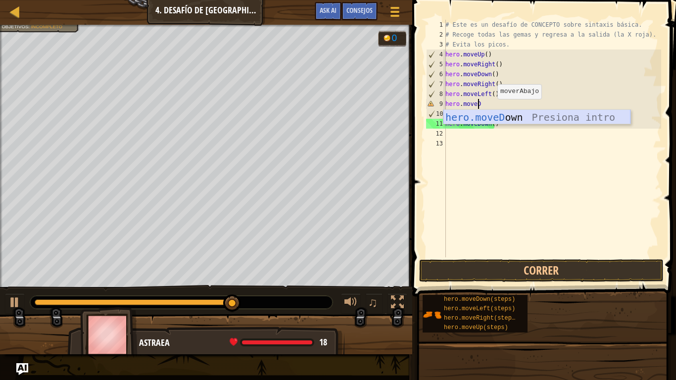
click at [503, 119] on div "hero.moveD own Presiona intro" at bounding box center [536, 132] width 187 height 45
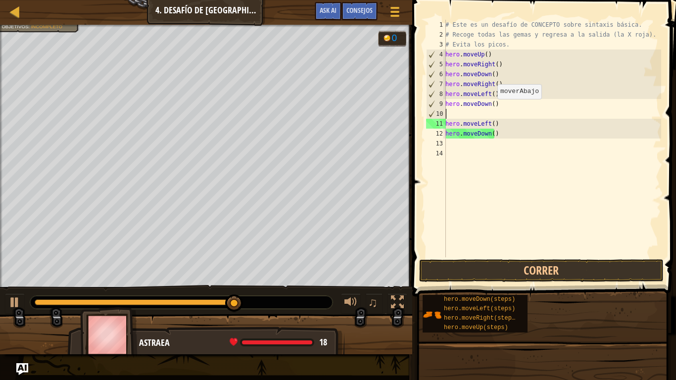
scroll to position [4, 0]
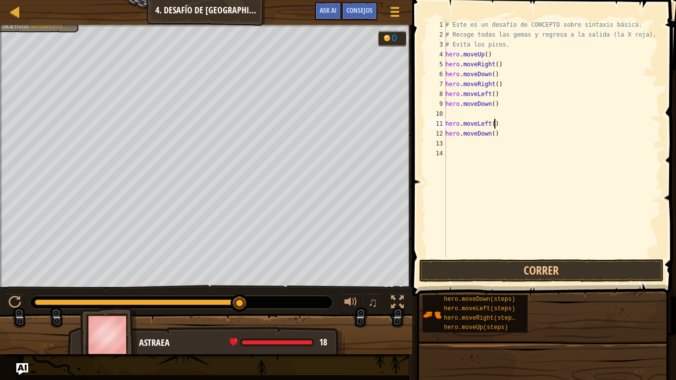
click at [499, 126] on div "# Este es un desafío de CONCEPTO sobre sintaxis básica. # Recoge todas las gema…" at bounding box center [552, 148] width 218 height 257
type textarea "h"
click at [489, 115] on div "# Este es un desafío de CONCEPTO sobre sintaxis básica. # Recoge todas las gema…" at bounding box center [552, 148] width 218 height 257
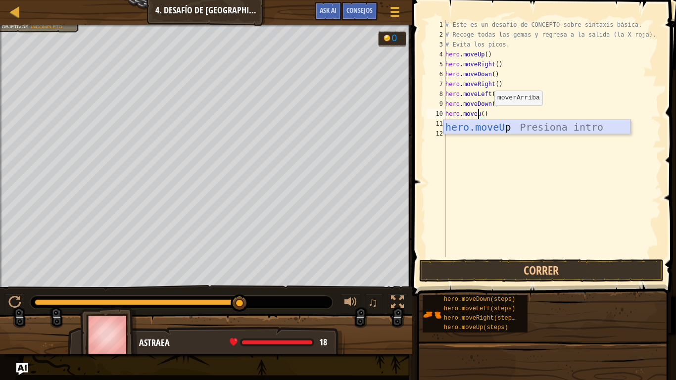
click at [502, 126] on div "hero.moveU p Presiona intro" at bounding box center [536, 142] width 187 height 45
type textarea "hero.moveUp"
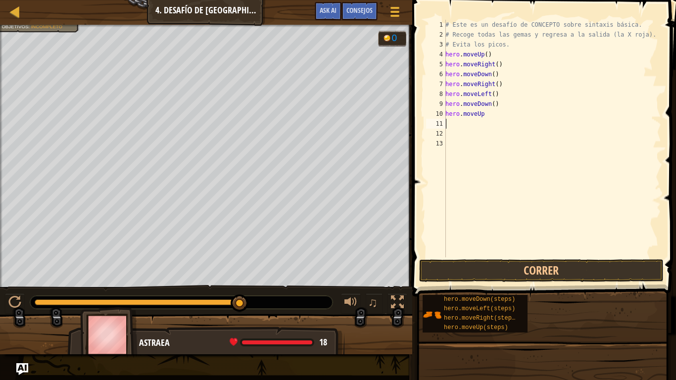
scroll to position [4, 0]
click at [477, 270] on button "Correr" at bounding box center [541, 270] width 244 height 23
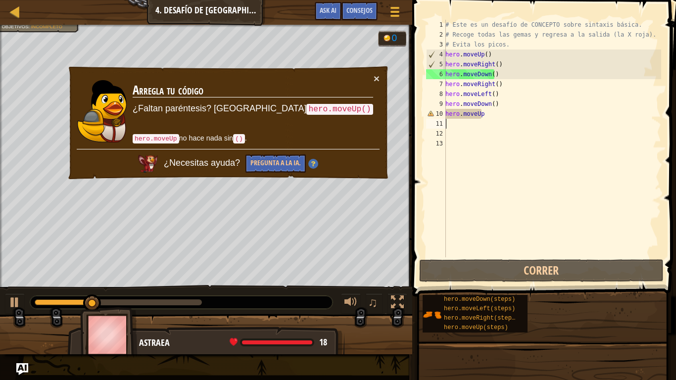
click at [487, 120] on div "# Este es un desafío de CONCEPTO sobre sintaxis básica. # Recoge todas las gema…" at bounding box center [552, 148] width 218 height 257
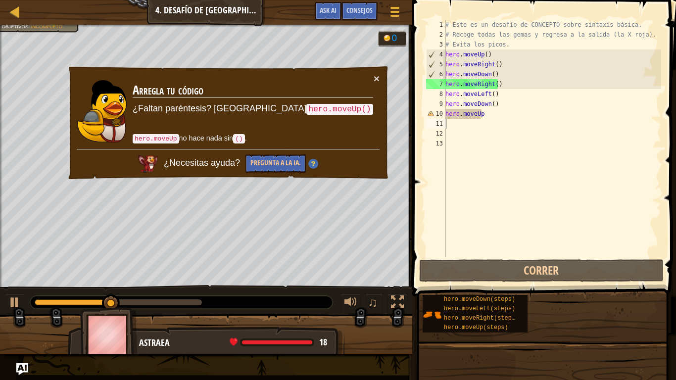
click at [484, 115] on div "# Este es un desafío de CONCEPTO sobre sintaxis básica. # Recoge todas las gema…" at bounding box center [552, 148] width 218 height 257
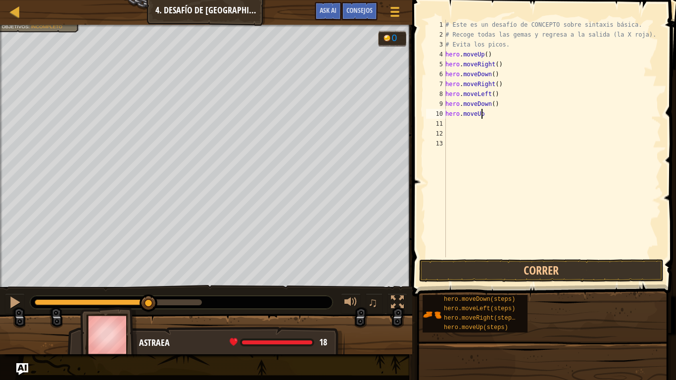
scroll to position [4, 2]
type textarea "hero."
type textarea "h"
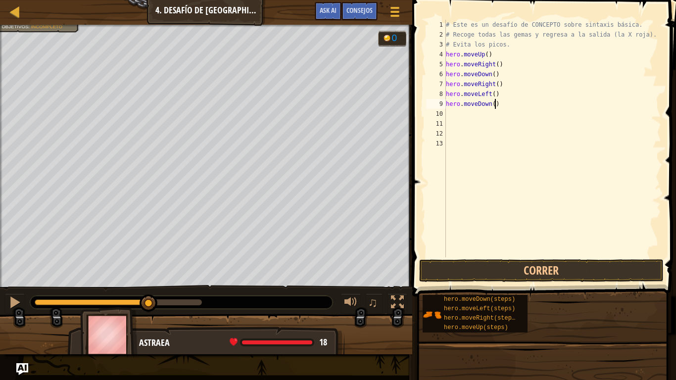
click at [500, 103] on div "# Este es un desafío de CONCEPTO sobre sintaxis básica. # Recoge todas las gema…" at bounding box center [552, 148] width 217 height 257
type textarea "hero.moveDown()"
click at [480, 271] on button "Correr" at bounding box center [541, 270] width 244 height 23
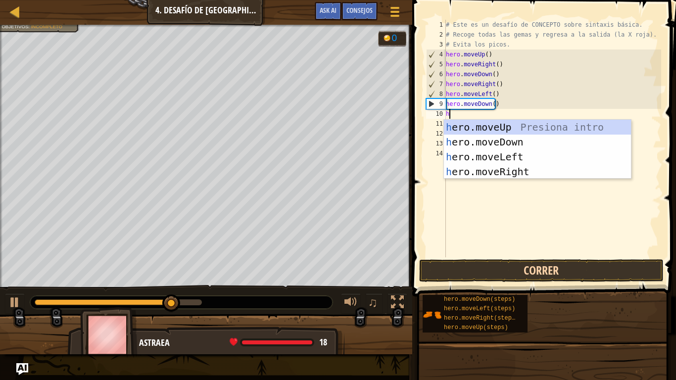
type textarea "he"
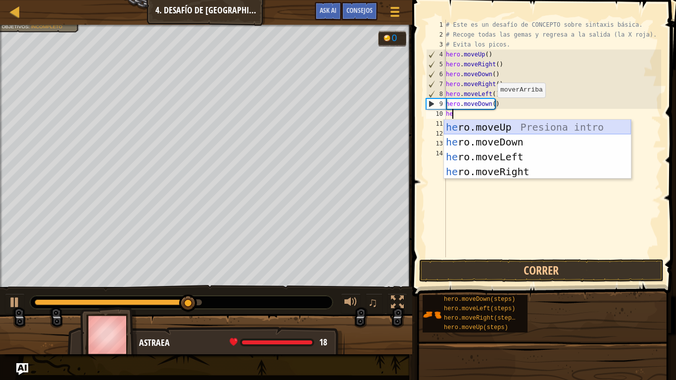
click at [472, 128] on div "he ro.moveUp Presiona intro he ro.moveDown Presiona intro he ro.moveLeft Presio…" at bounding box center [537, 164] width 187 height 89
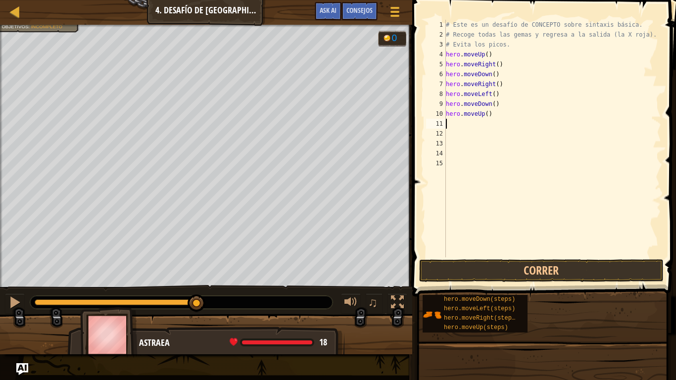
type textarea "h"
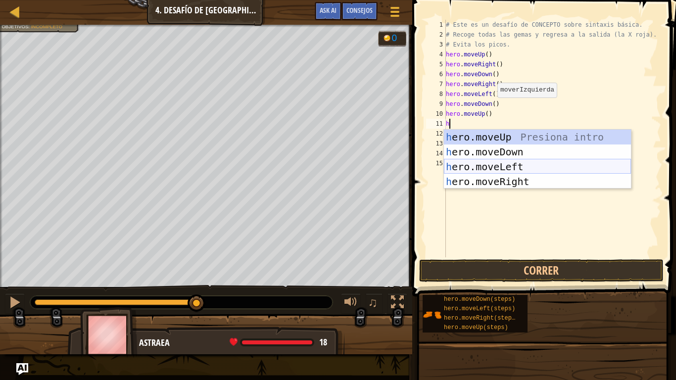
click at [481, 162] on div "h ero.moveUp Presiona intro h ero.moveDown Presiona intro h ero.moveLeft Presio…" at bounding box center [537, 174] width 187 height 89
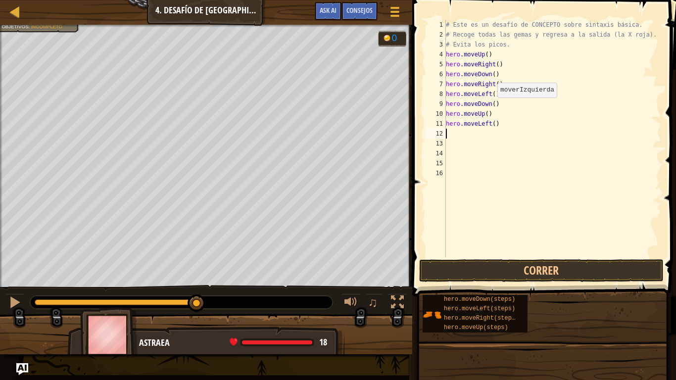
type textarea "h"
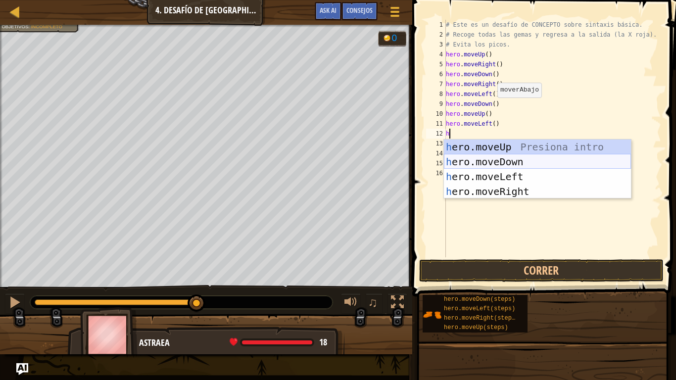
click at [477, 161] on div "h ero.moveUp Presiona intro h ero.moveDown Presiona intro h ero.moveLeft Presio…" at bounding box center [537, 184] width 187 height 89
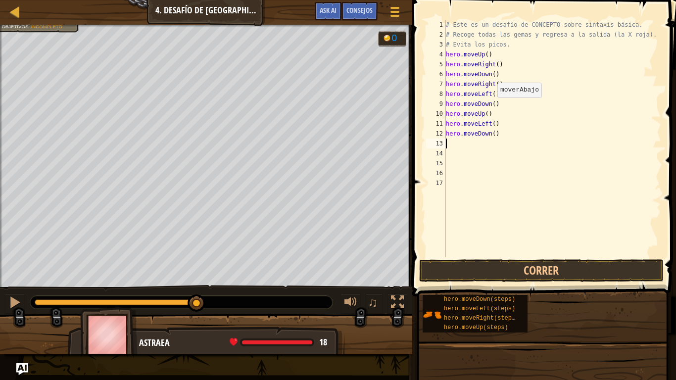
type textarea "h"
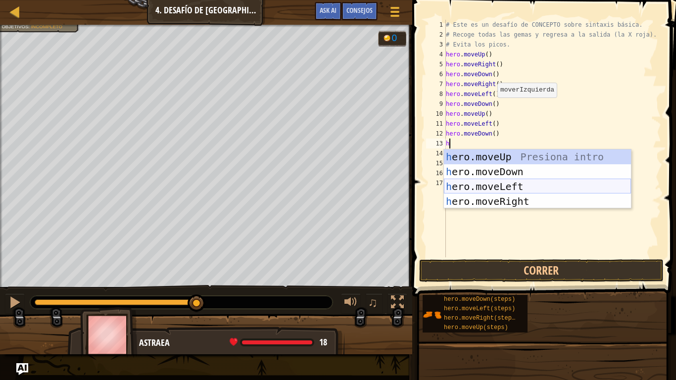
click at [475, 183] on div "h ero.moveUp Presiona intro h ero.moveDown Presiona intro h ero.moveLeft Presio…" at bounding box center [537, 193] width 187 height 89
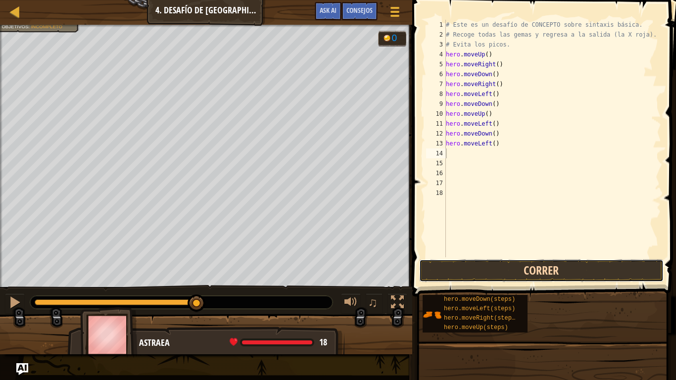
click at [495, 271] on button "Correr" at bounding box center [541, 270] width 244 height 23
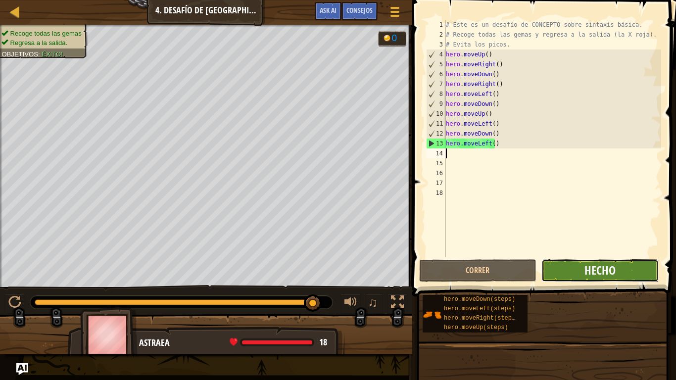
click at [607, 266] on span "Hecho" at bounding box center [599, 270] width 31 height 16
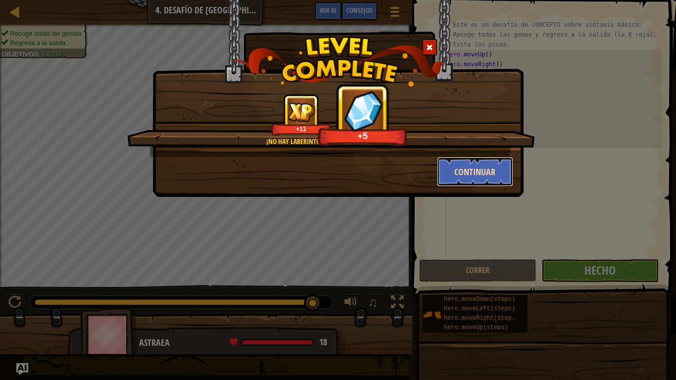
click at [457, 168] on button "Continuar" at bounding box center [475, 172] width 77 height 30
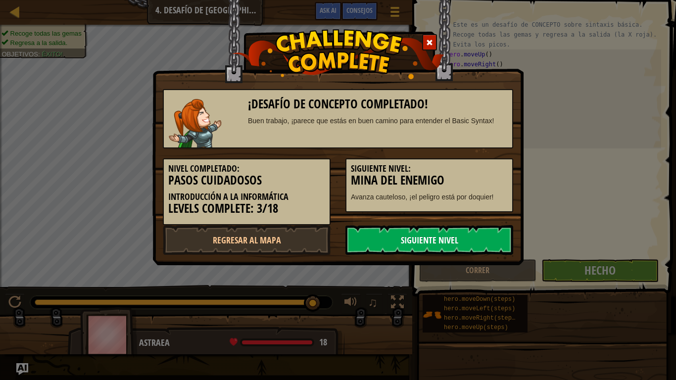
click at [403, 241] on link "Siguiente nivel" at bounding box center [429, 240] width 168 height 30
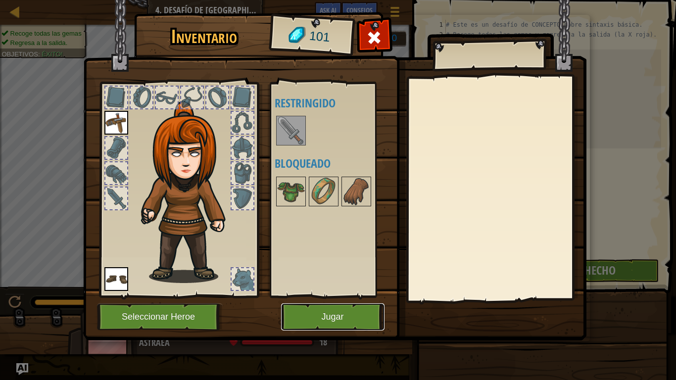
click at [336, 313] on button "Jugar" at bounding box center [332, 316] width 103 height 27
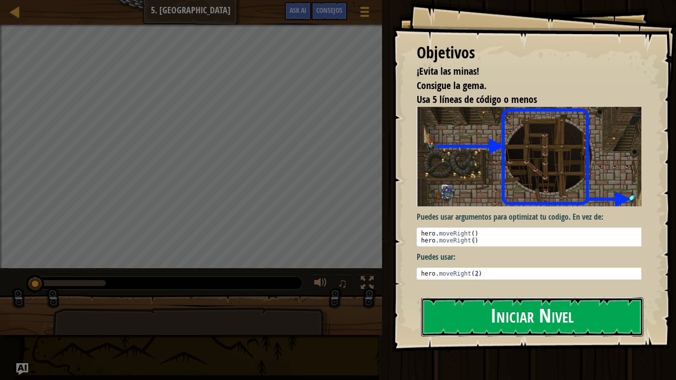
click at [444, 313] on button "Iniciar Nivel" at bounding box center [532, 316] width 222 height 39
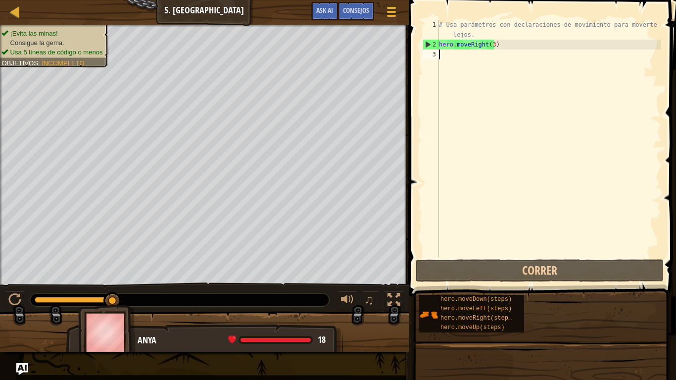
type textarea "h"
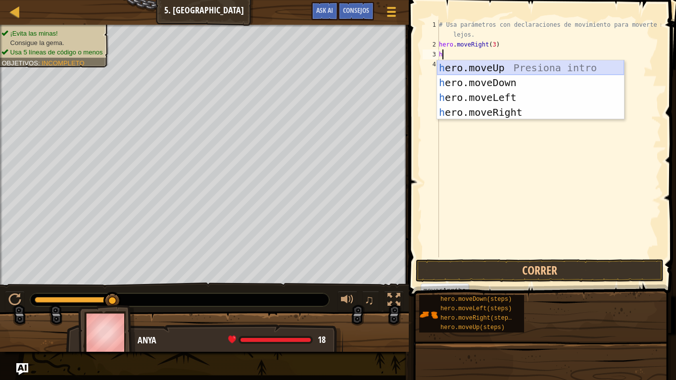
click at [472, 67] on div "h ero.moveUp Presiona intro h ero.moveDown Presiona intro h ero.moveLeft Presio…" at bounding box center [530, 104] width 187 height 89
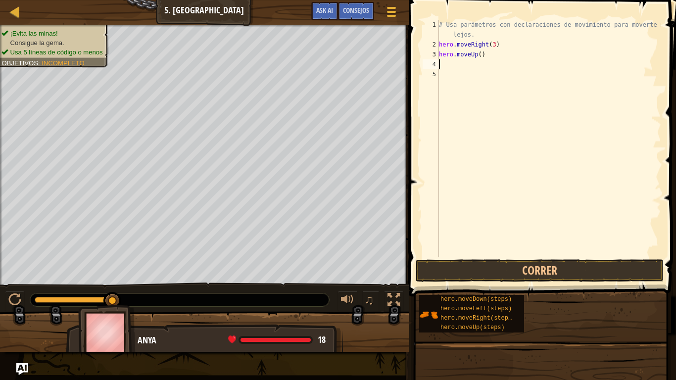
type textarea "h"
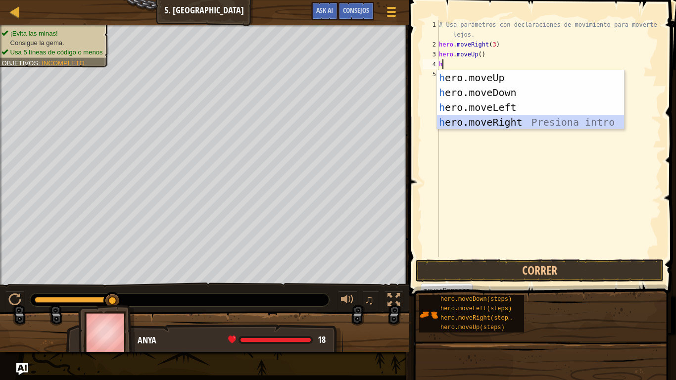
click at [488, 120] on div "h ero.moveUp Presiona intro h ero.moveDown Presiona intro h ero.moveLeft Presio…" at bounding box center [530, 114] width 187 height 89
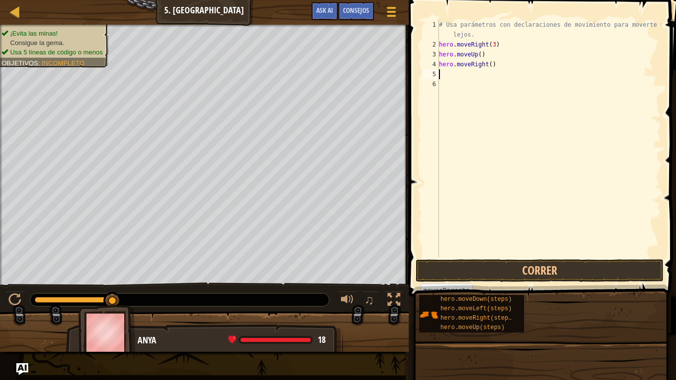
type textarea "h"
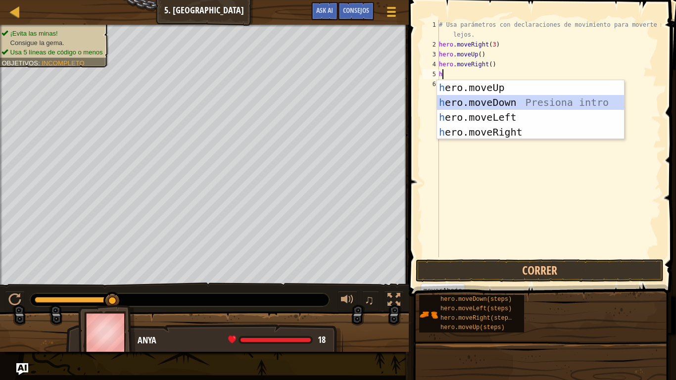
click at [476, 102] on div "h ero.moveUp Presiona intro h ero.moveDown Presiona intro h ero.moveLeft Presio…" at bounding box center [530, 124] width 187 height 89
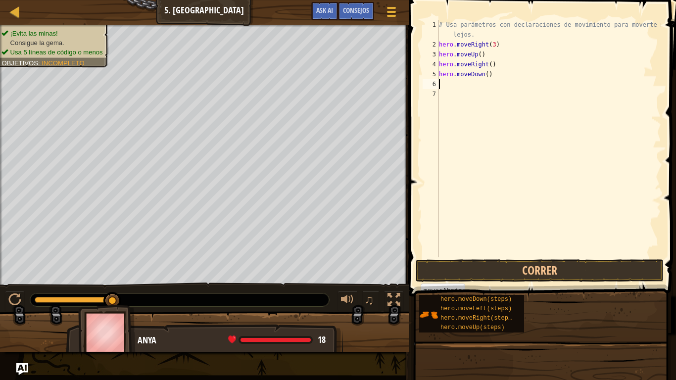
type textarea "h"
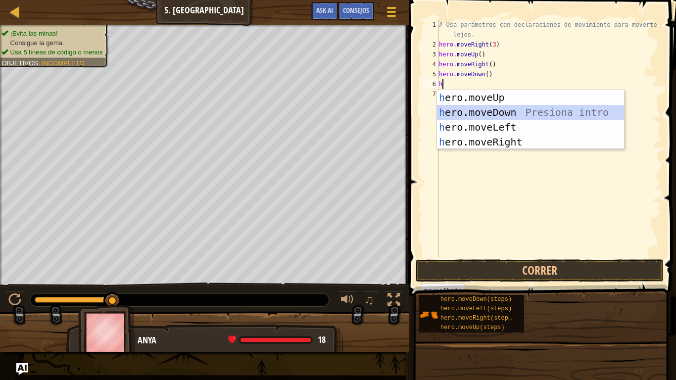
click at [477, 111] on div "h ero.moveUp Presiona intro h ero.moveDown Presiona intro h ero.moveLeft Presio…" at bounding box center [530, 134] width 187 height 89
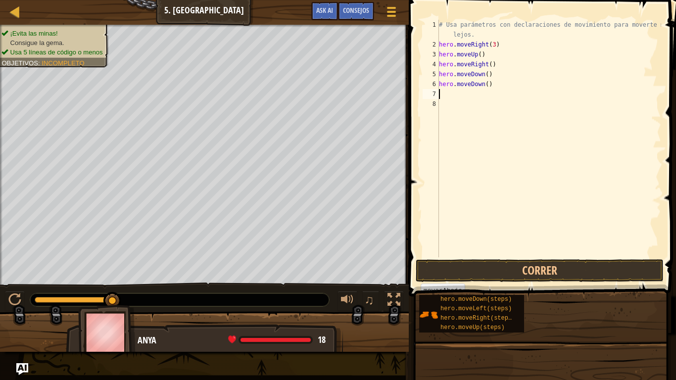
type textarea "h"
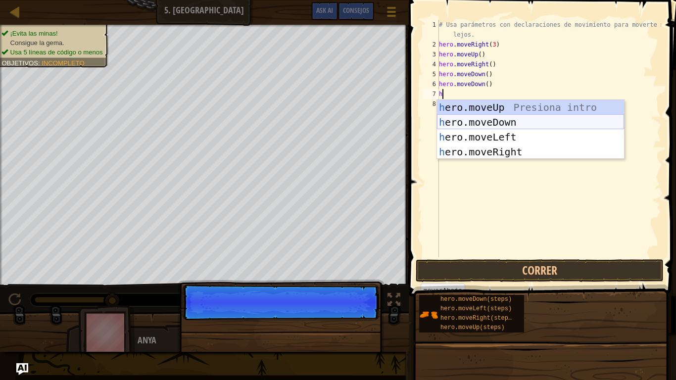
click at [482, 123] on div "h ero.moveUp Presiona intro h ero.moveDown Presiona intro h ero.moveLeft Presio…" at bounding box center [530, 144] width 187 height 89
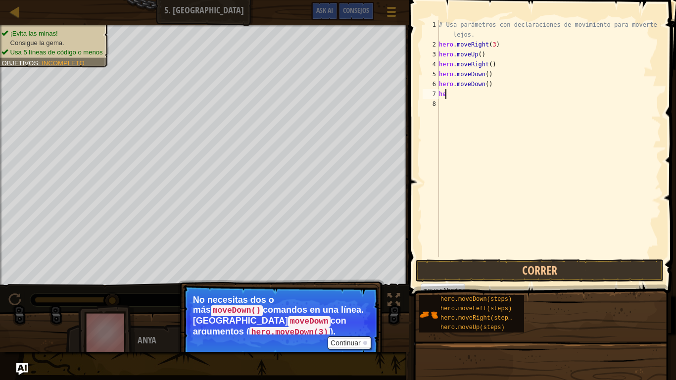
type textarea "h"
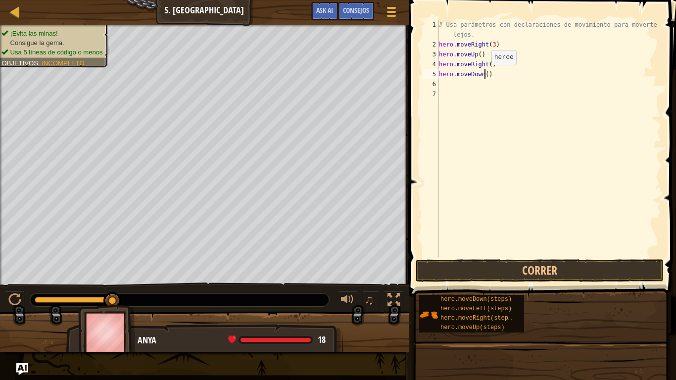
click at [483, 75] on div "# Usa parámetros con declaraciones de movimiento para moverte más lejos. hero .…" at bounding box center [549, 153] width 224 height 267
type textarea "hero.moveDown(3)"
click at [507, 77] on div "# Usa parámetros con declaraciones de movimiento para moverte más lejos. hero .…" at bounding box center [549, 153] width 224 height 267
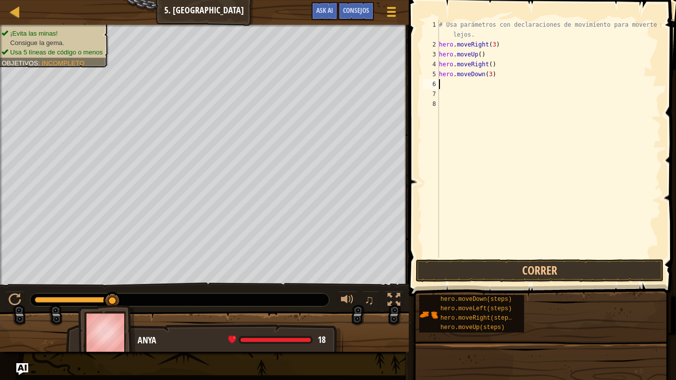
type textarea "h"
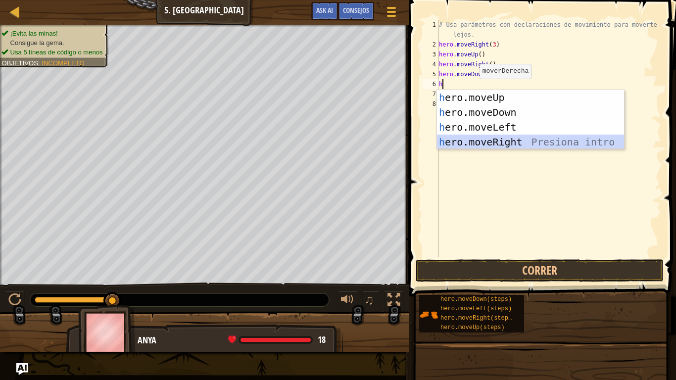
click at [478, 144] on div "h ero.moveUp Presiona intro h ero.moveDown Presiona intro h ero.moveLeft Presio…" at bounding box center [530, 134] width 187 height 89
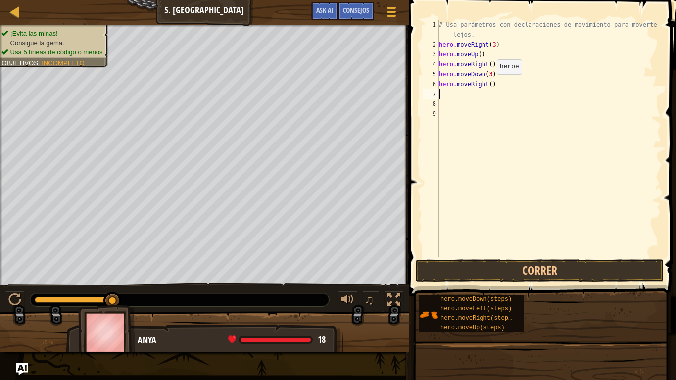
click at [488, 84] on div "# Usa parámetros con declaraciones de movimiento para moverte más lejos. hero .…" at bounding box center [549, 153] width 224 height 267
type textarea "hero.moveRight(2)"
click at [469, 272] on button "Correr" at bounding box center [540, 270] width 248 height 23
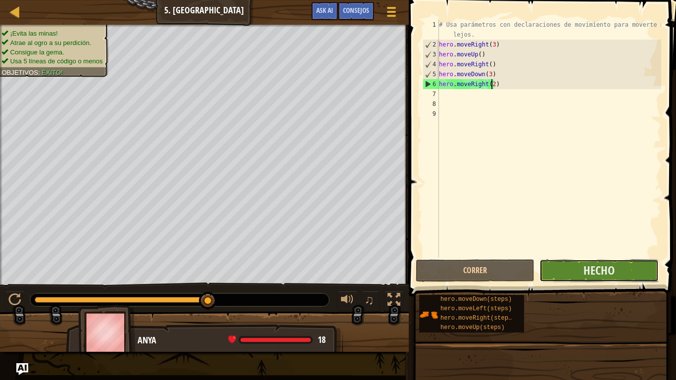
click at [555, 270] on button "Hecho" at bounding box center [598, 270] width 119 height 23
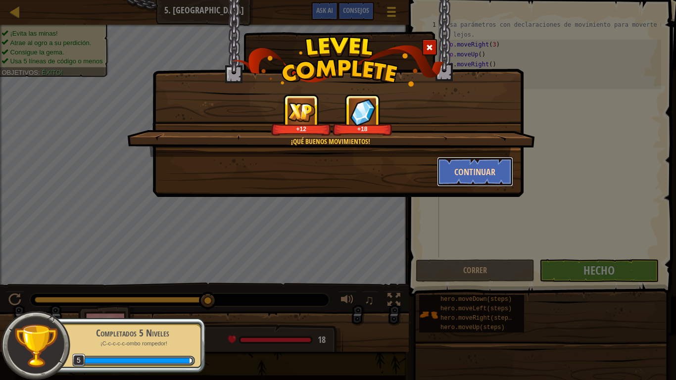
click at [481, 166] on button "Continuar" at bounding box center [475, 172] width 77 height 30
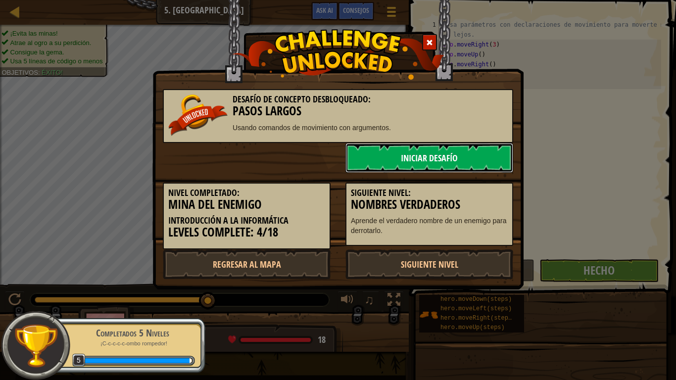
click at [443, 172] on link "Iniciar Desafío" at bounding box center [429, 158] width 168 height 30
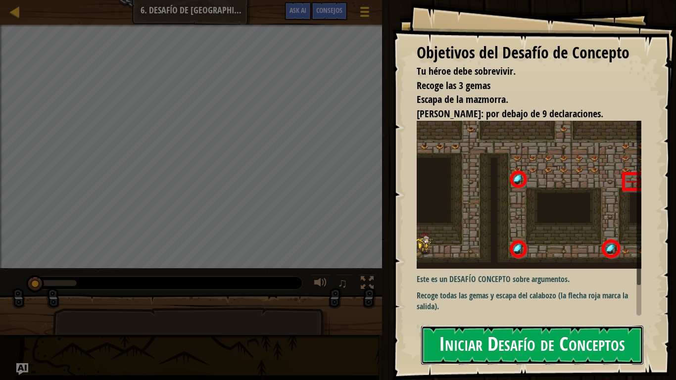
click at [506, 313] on button "Iniciar Desafío de Conceptos" at bounding box center [532, 345] width 222 height 39
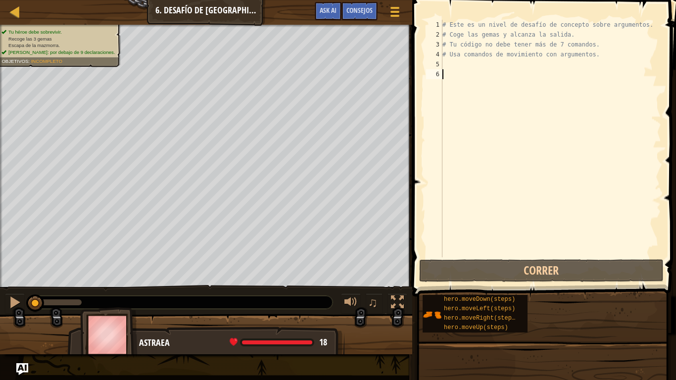
type textarea "h"
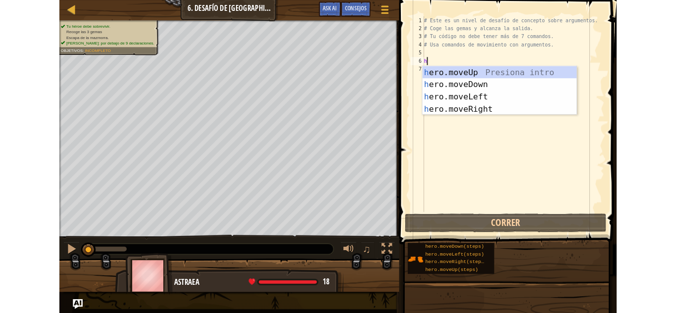
scroll to position [4, 0]
